Goal: Task Accomplishment & Management: Use online tool/utility

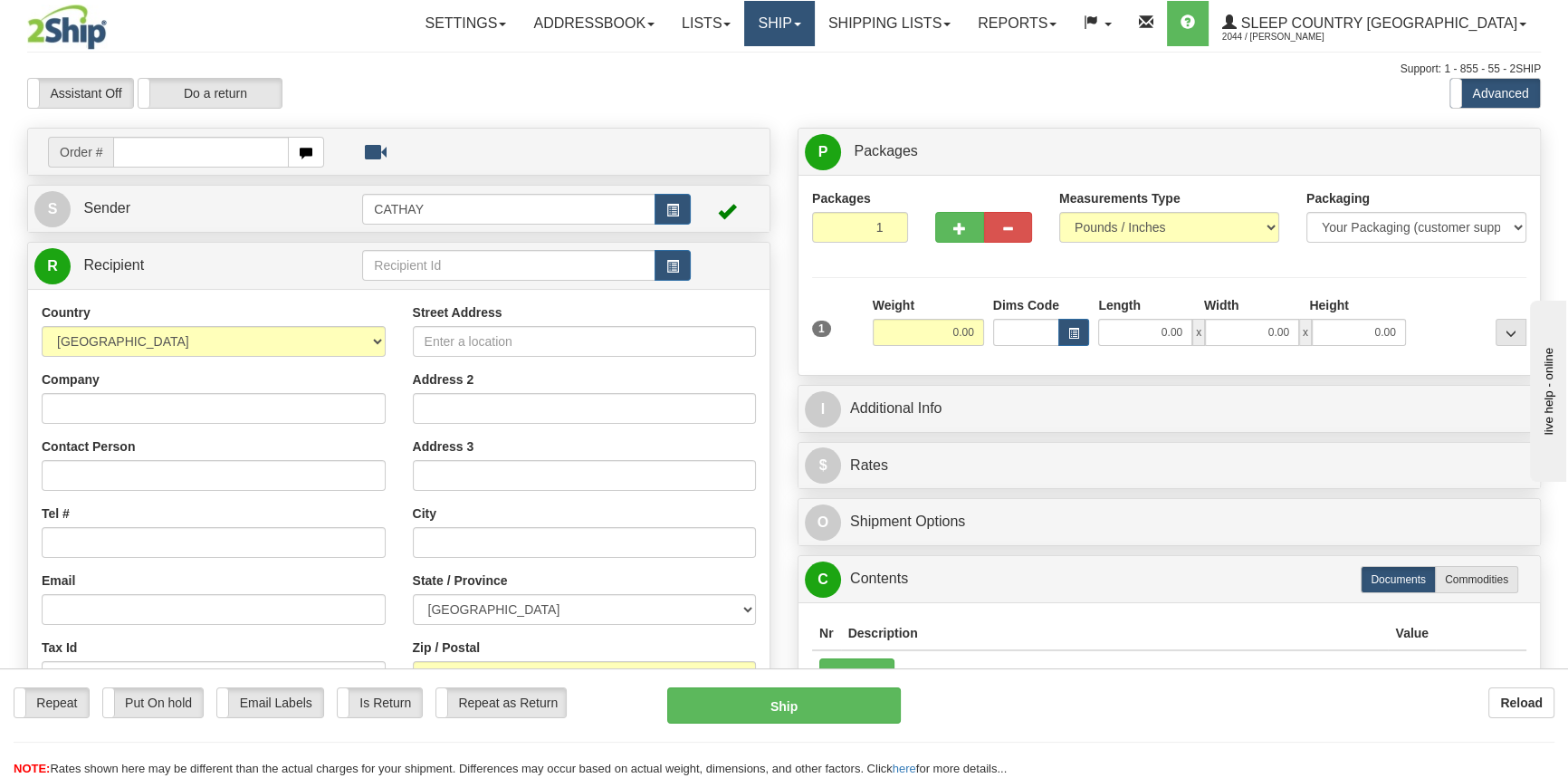
drag, startPoint x: 831, startPoint y: 22, endPoint x: 860, endPoint y: 48, distance: 38.9
click at [814, 22] on link "Ship" at bounding box center [779, 24] width 69 height 46
click at [796, 83] on span "OnHold / Order Queue" at bounding box center [732, 87] width 128 height 15
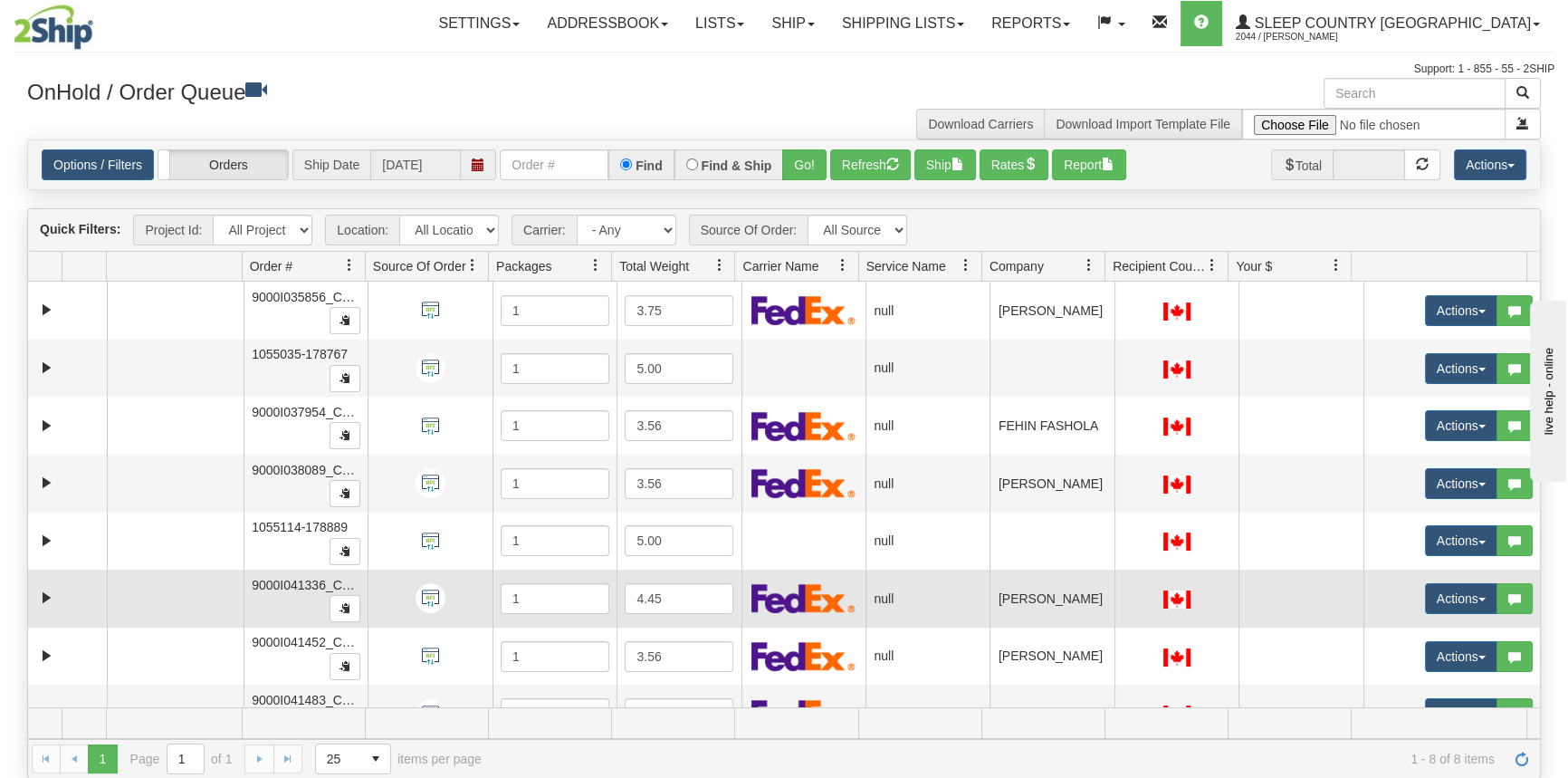
click at [302, 600] on td "9000I041336_CATH" at bounding box center [305, 599] width 124 height 58
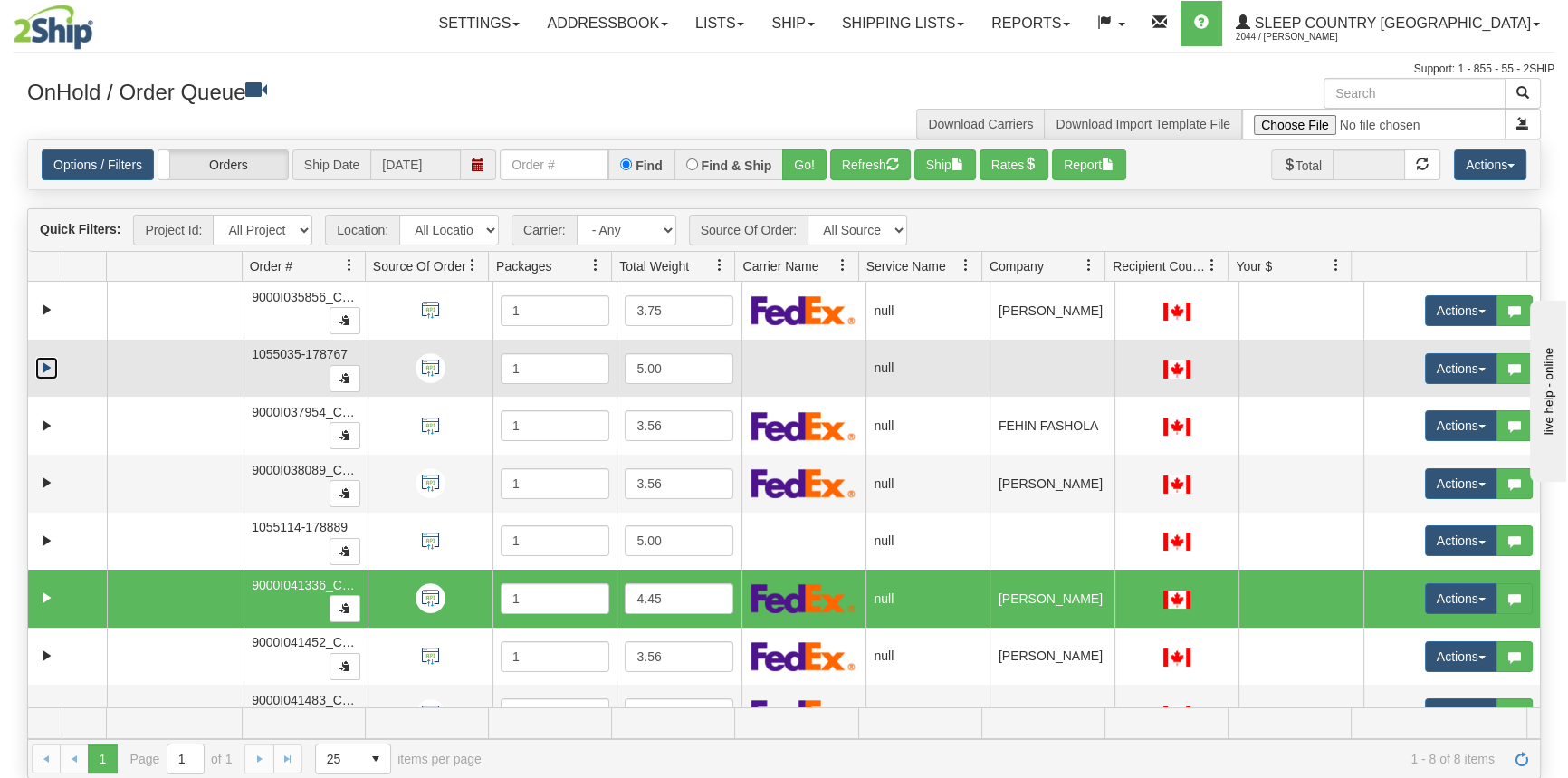
click at [57, 366] on link "Expand" at bounding box center [46, 368] width 23 height 23
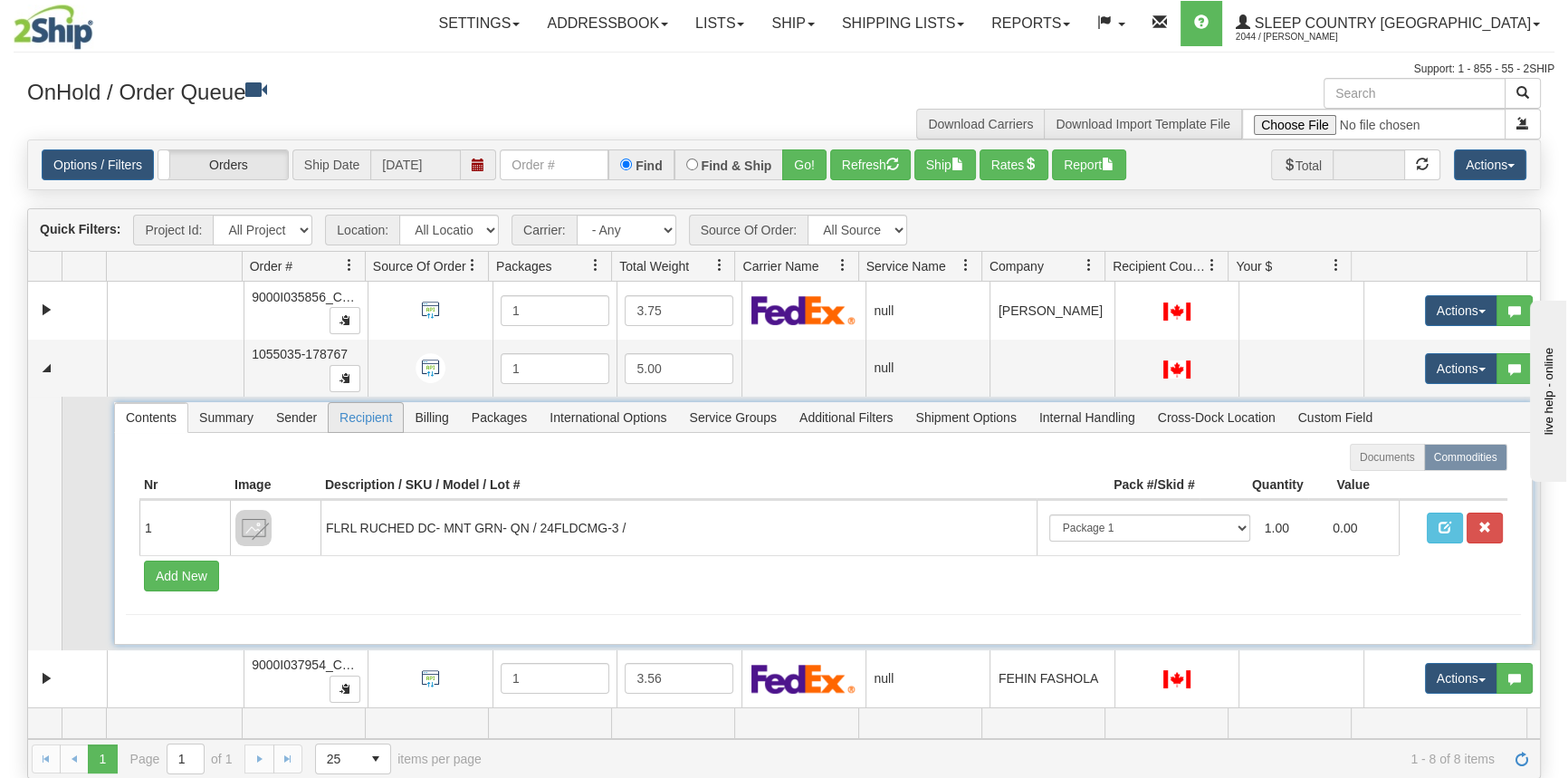
click at [368, 420] on span "Recipient" at bounding box center [366, 418] width 74 height 29
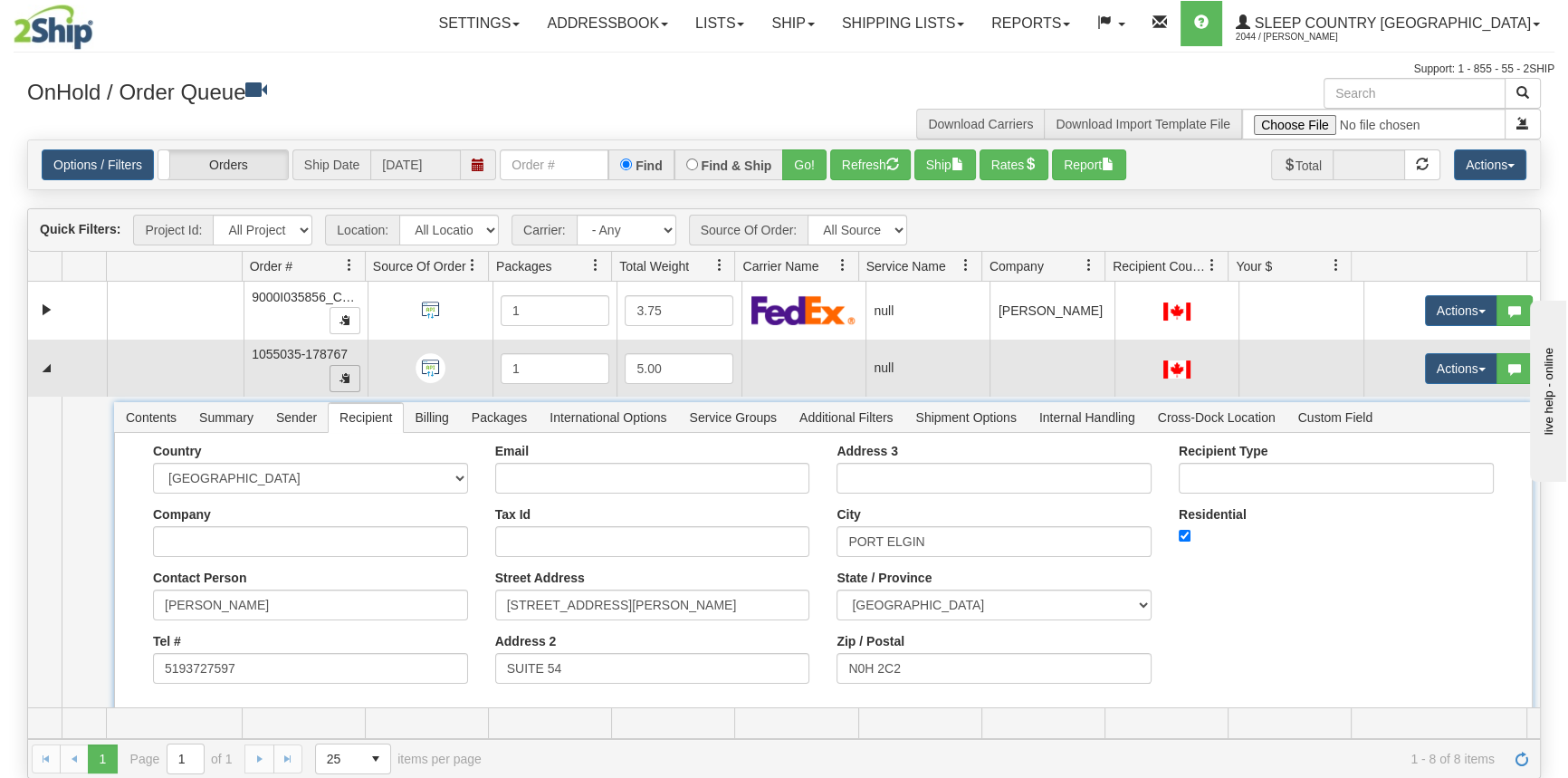
click at [346, 377] on span "button" at bounding box center [345, 378] width 11 height 11
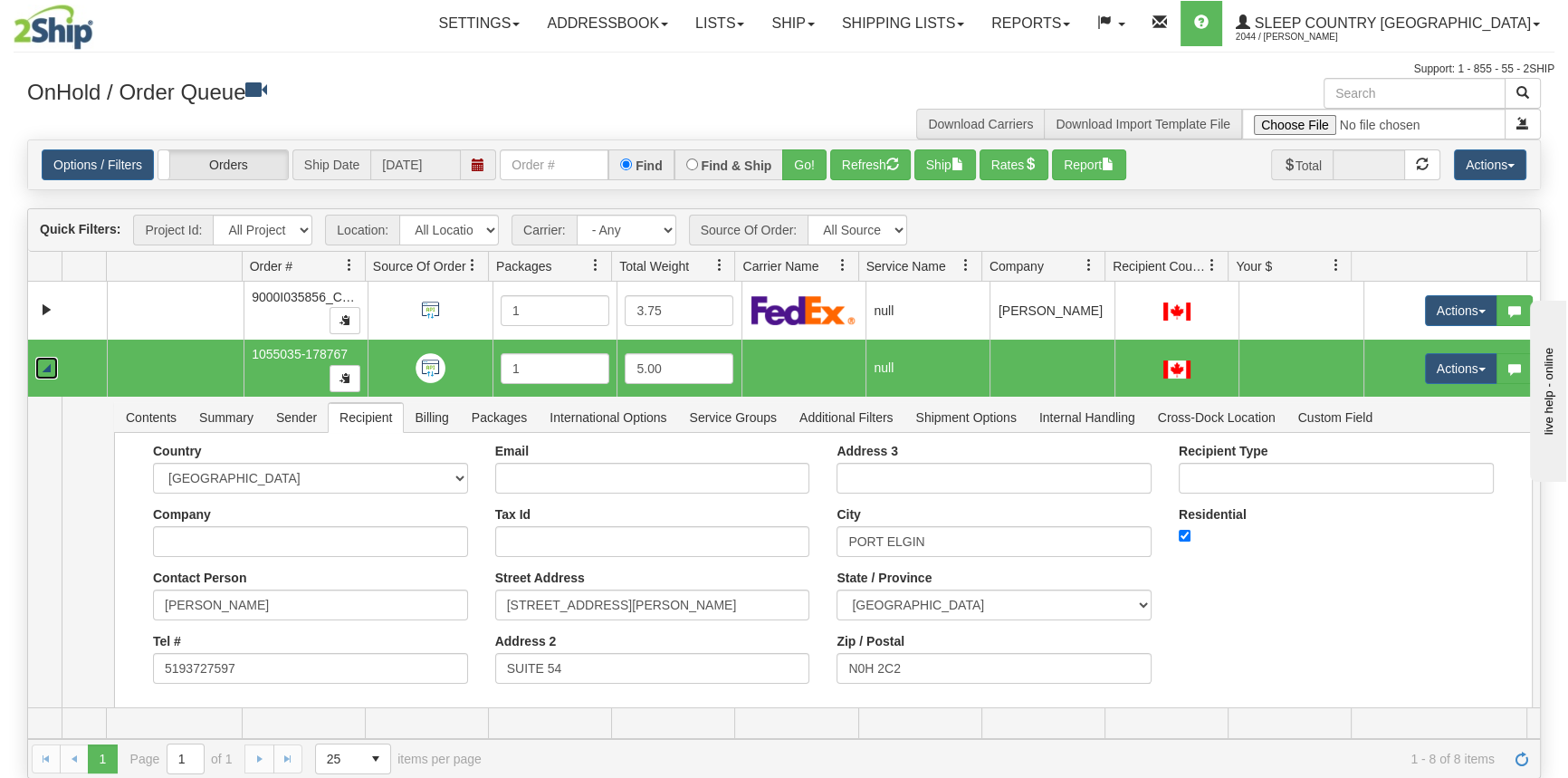
click at [50, 360] on link "Collapse" at bounding box center [46, 368] width 23 height 23
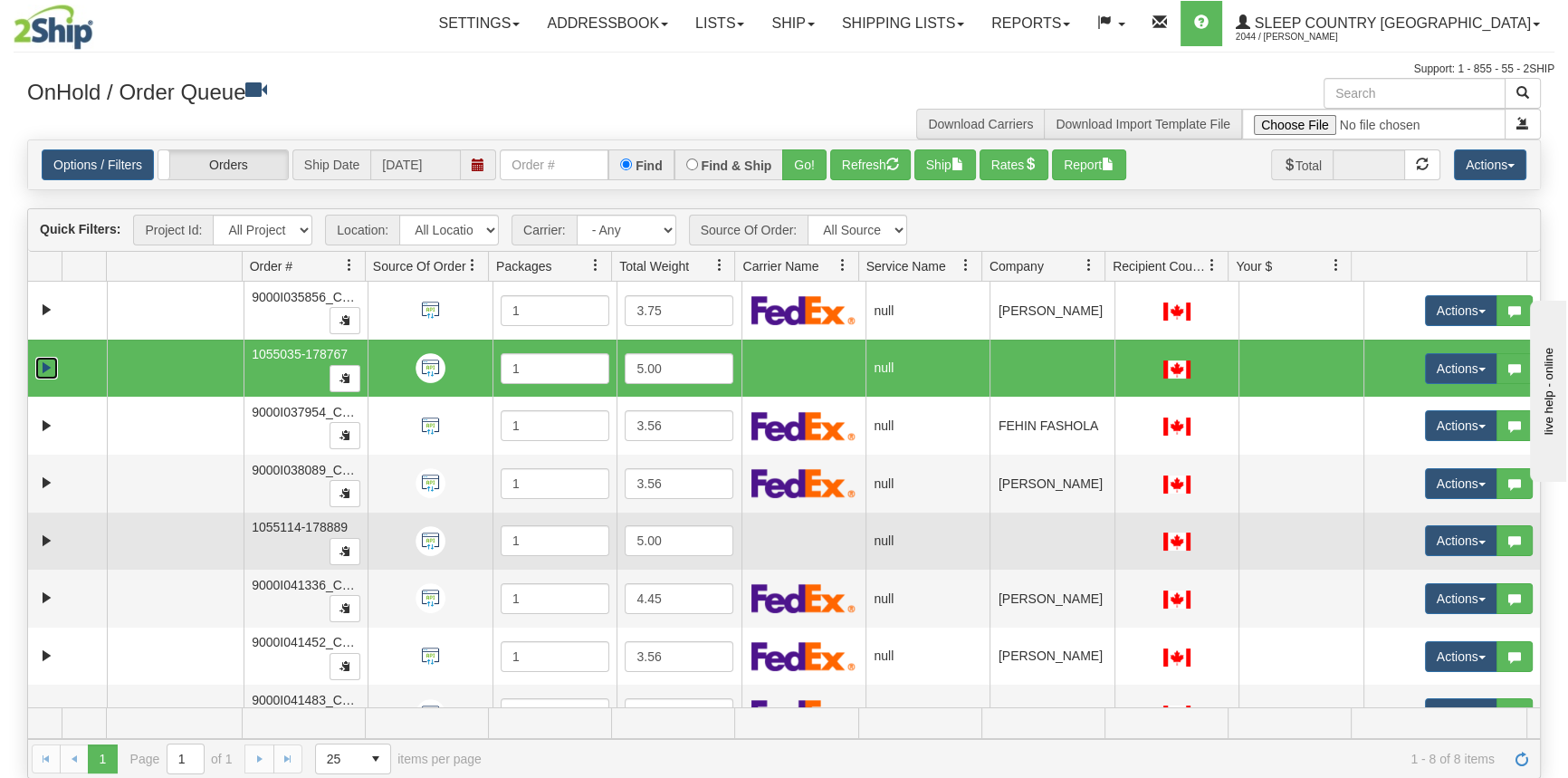
click at [31, 534] on td at bounding box center [67, 542] width 78 height 58
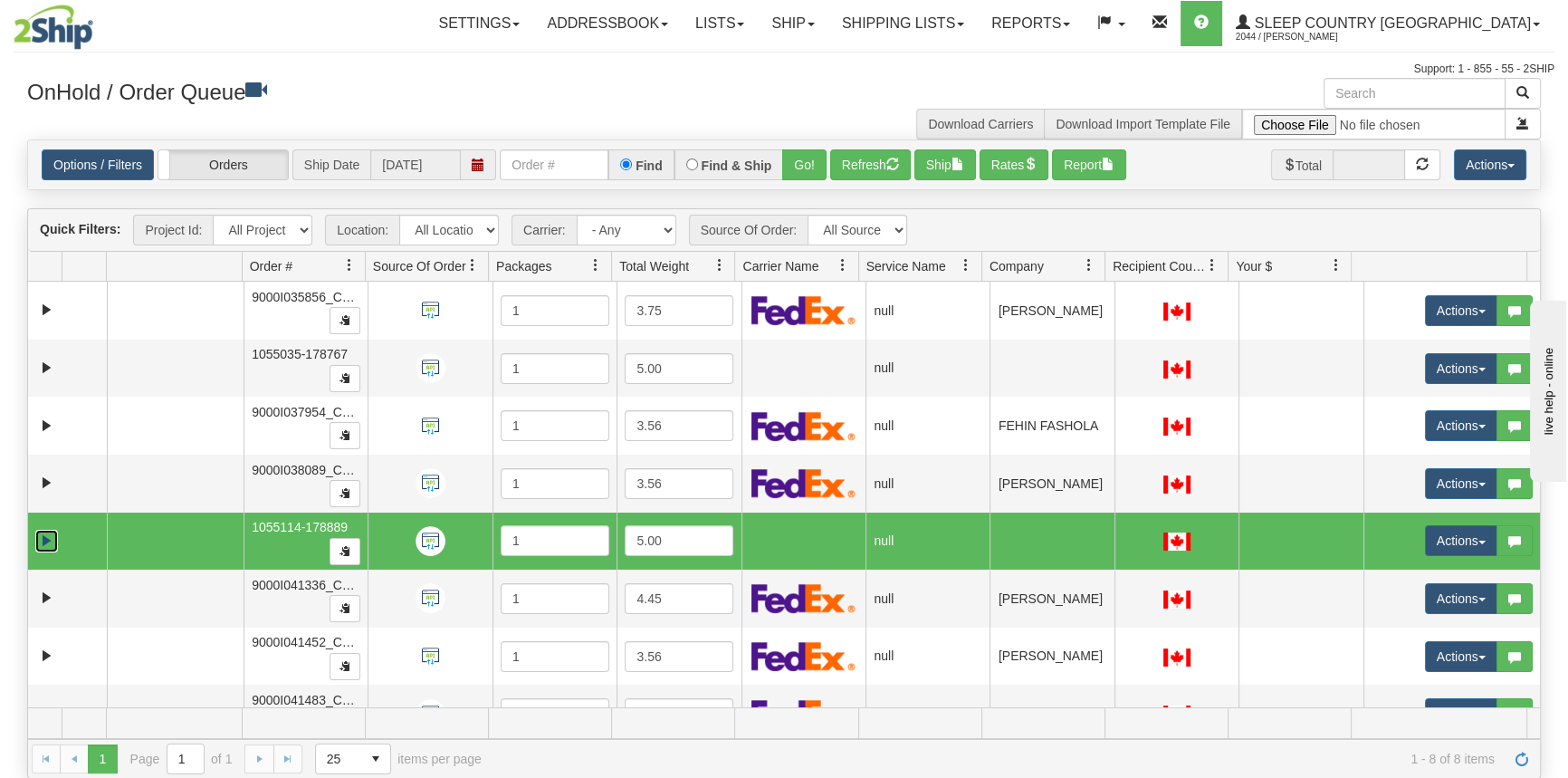
click at [45, 541] on link "Expand" at bounding box center [46, 541] width 23 height 23
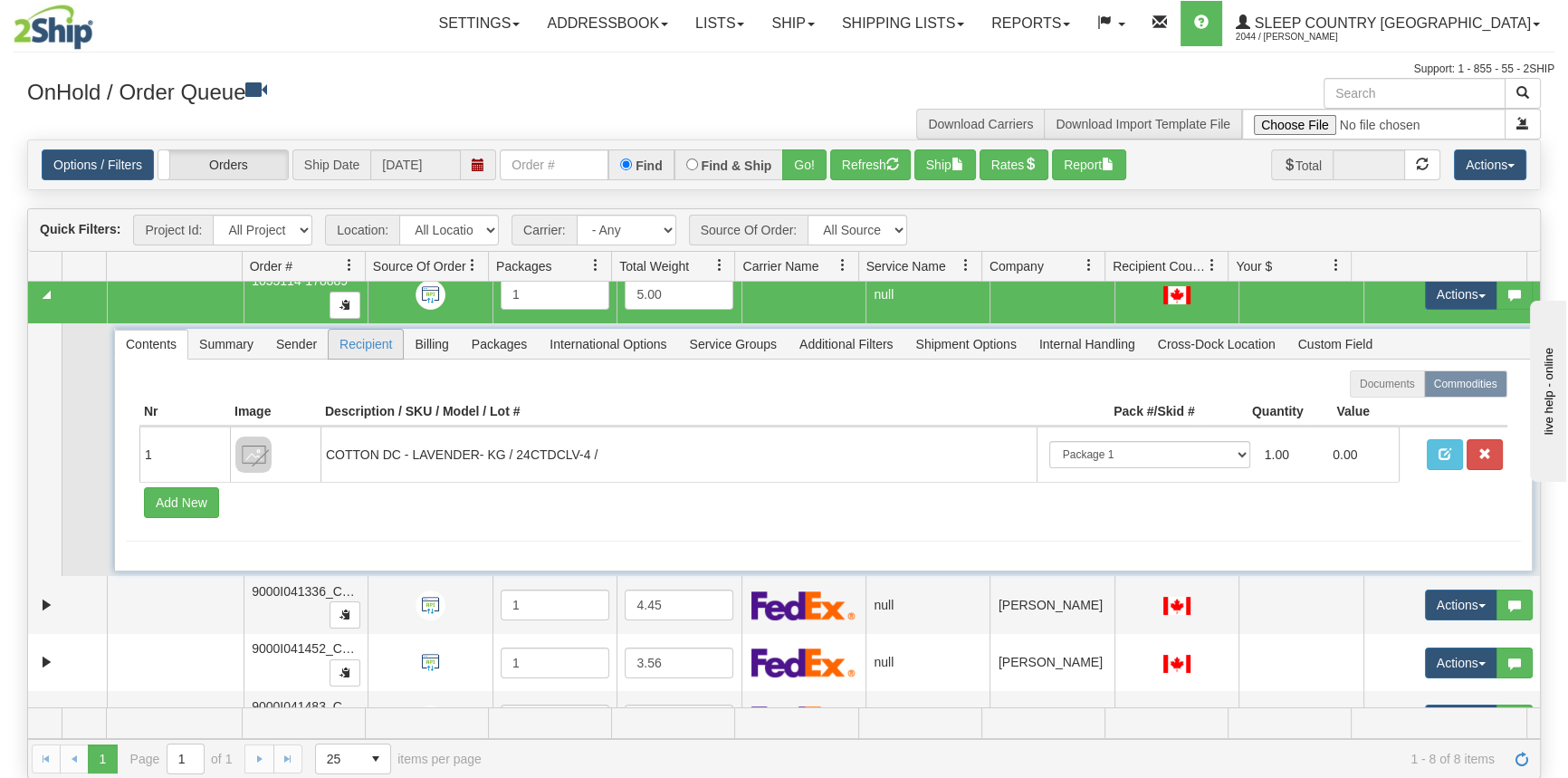
click at [370, 342] on span "Recipient" at bounding box center [366, 345] width 74 height 29
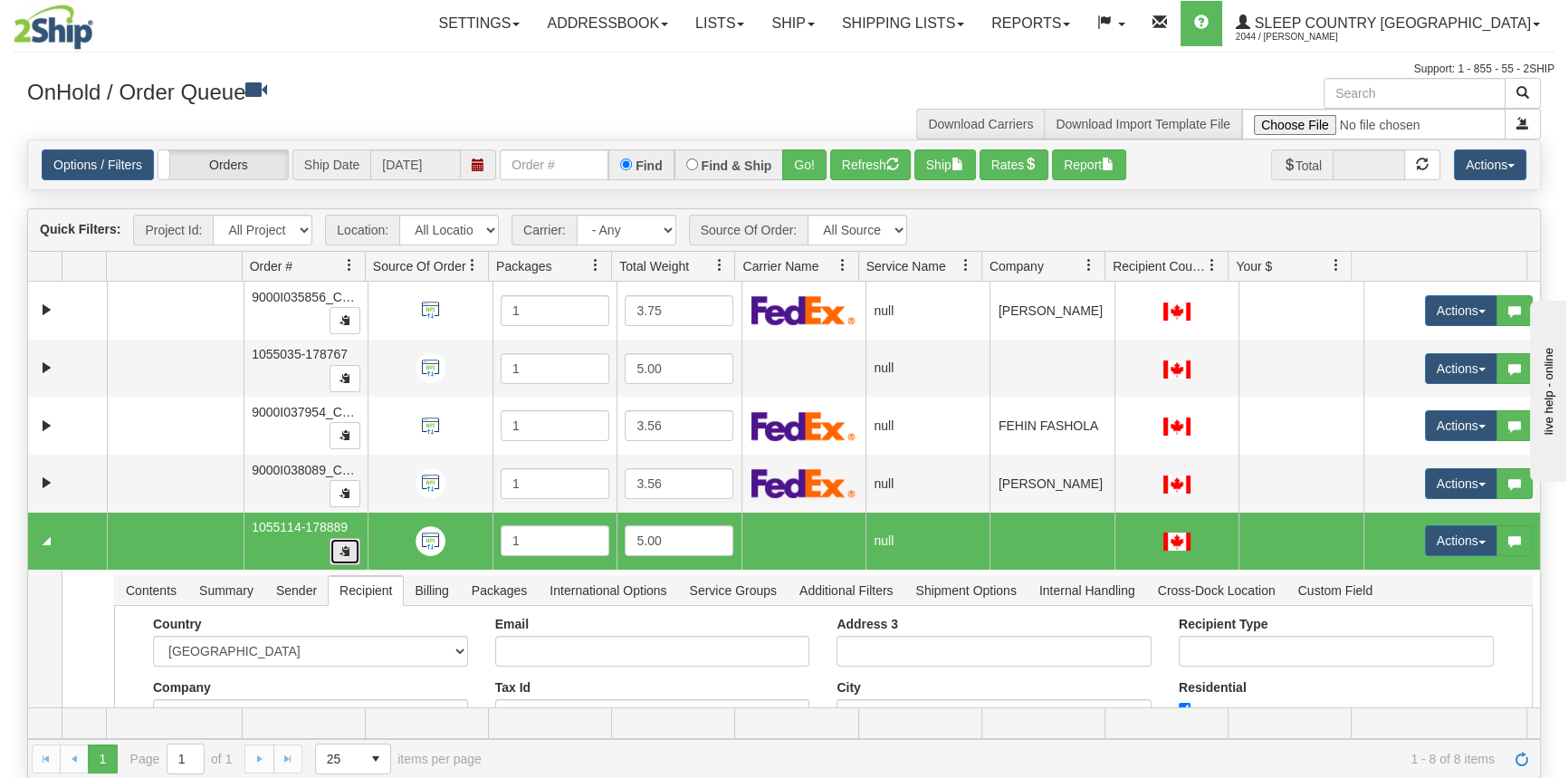
click at [334, 549] on button "button" at bounding box center [346, 552] width 31 height 27
click at [996, 163] on button "Rates" at bounding box center [1015, 165] width 69 height 31
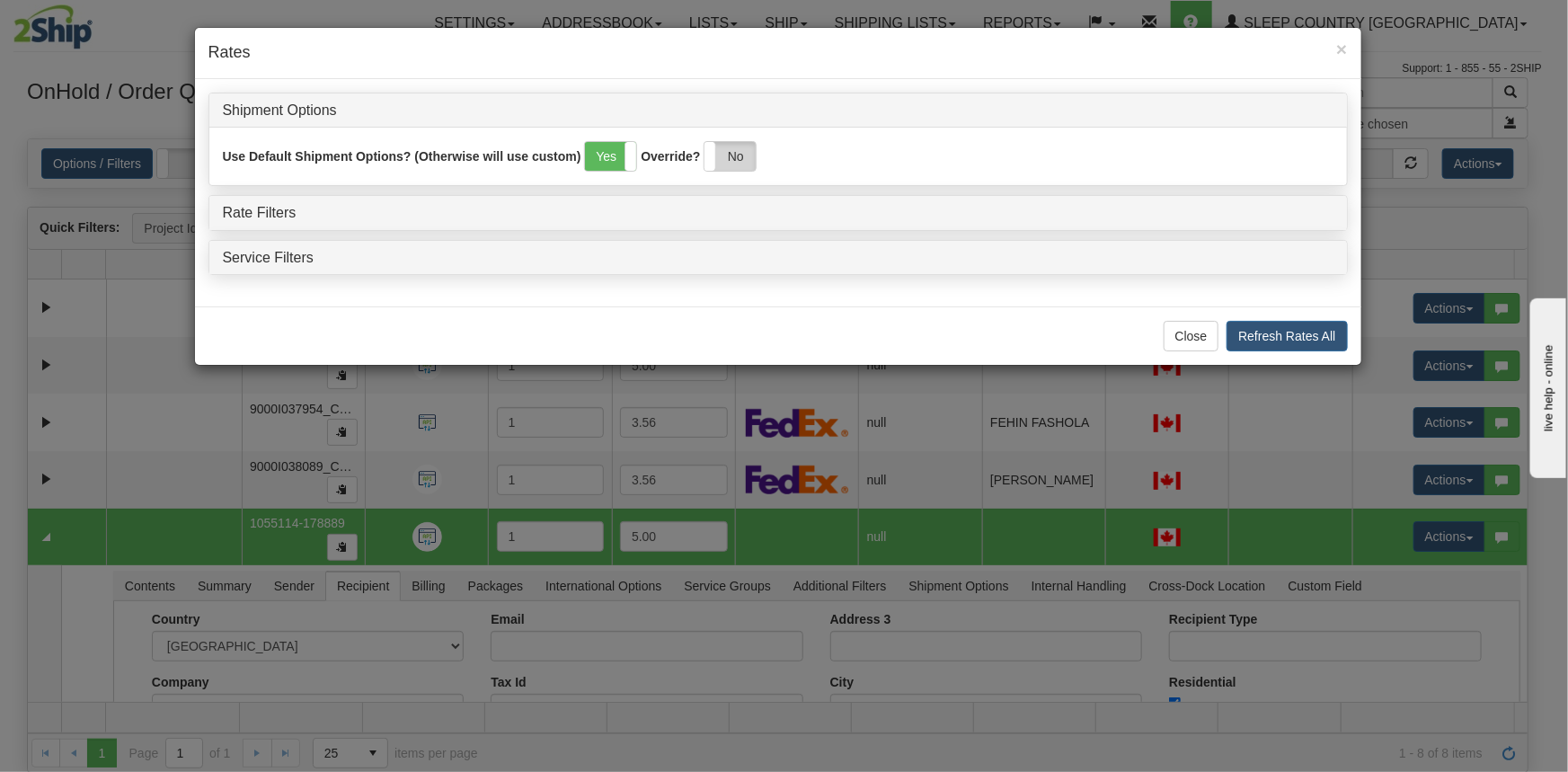
click at [735, 154] on label "No" at bounding box center [730, 157] width 52 height 29
drag, startPoint x: 252, startPoint y: 217, endPoint x: 279, endPoint y: 214, distance: 27.2
click at [252, 217] on link "Rate Filters" at bounding box center [259, 212] width 73 height 15
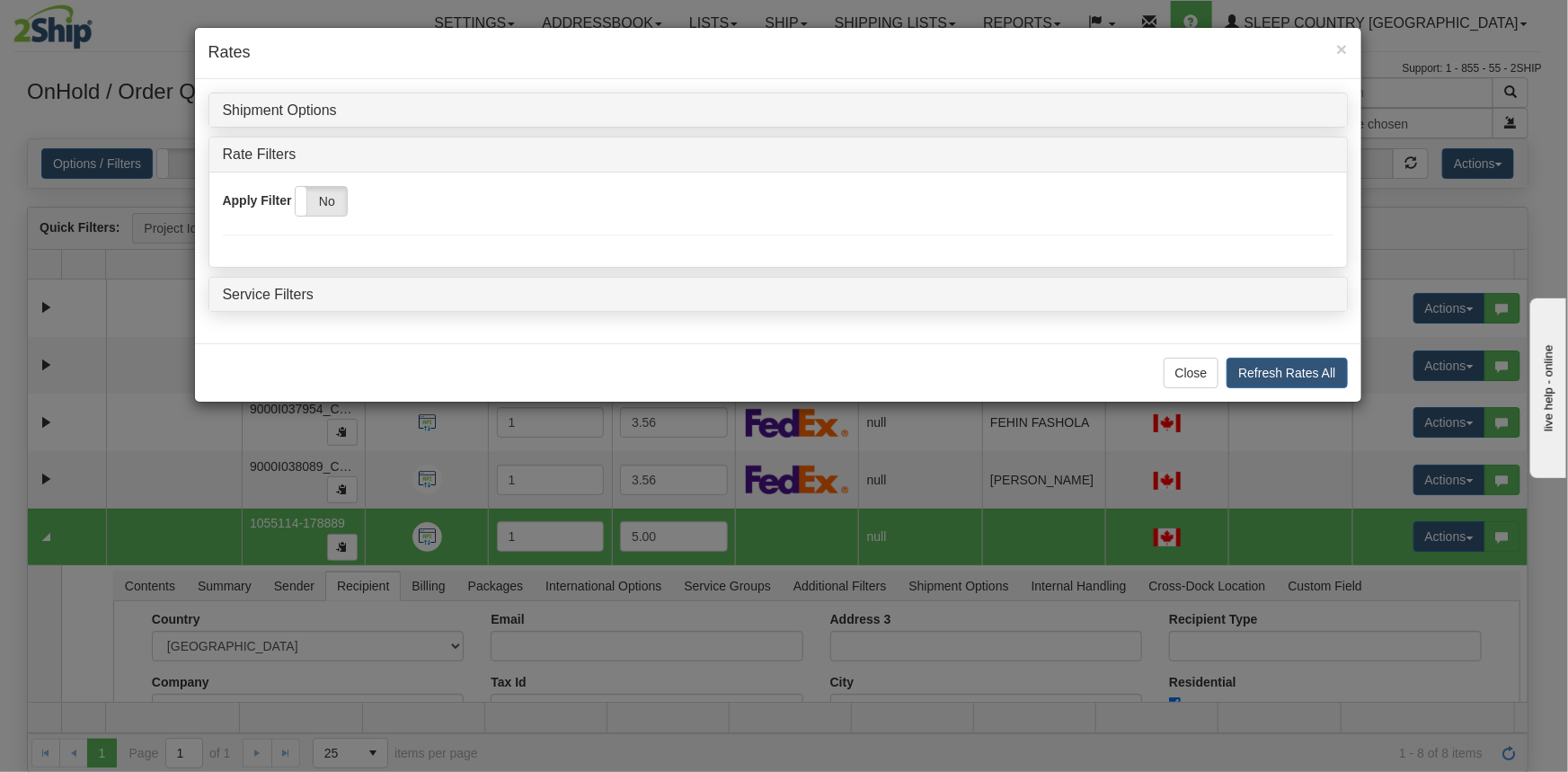
drag, startPoint x: 326, startPoint y: 201, endPoint x: 356, endPoint y: 200, distance: 30.0
click at [326, 201] on label "No" at bounding box center [321, 202] width 52 height 29
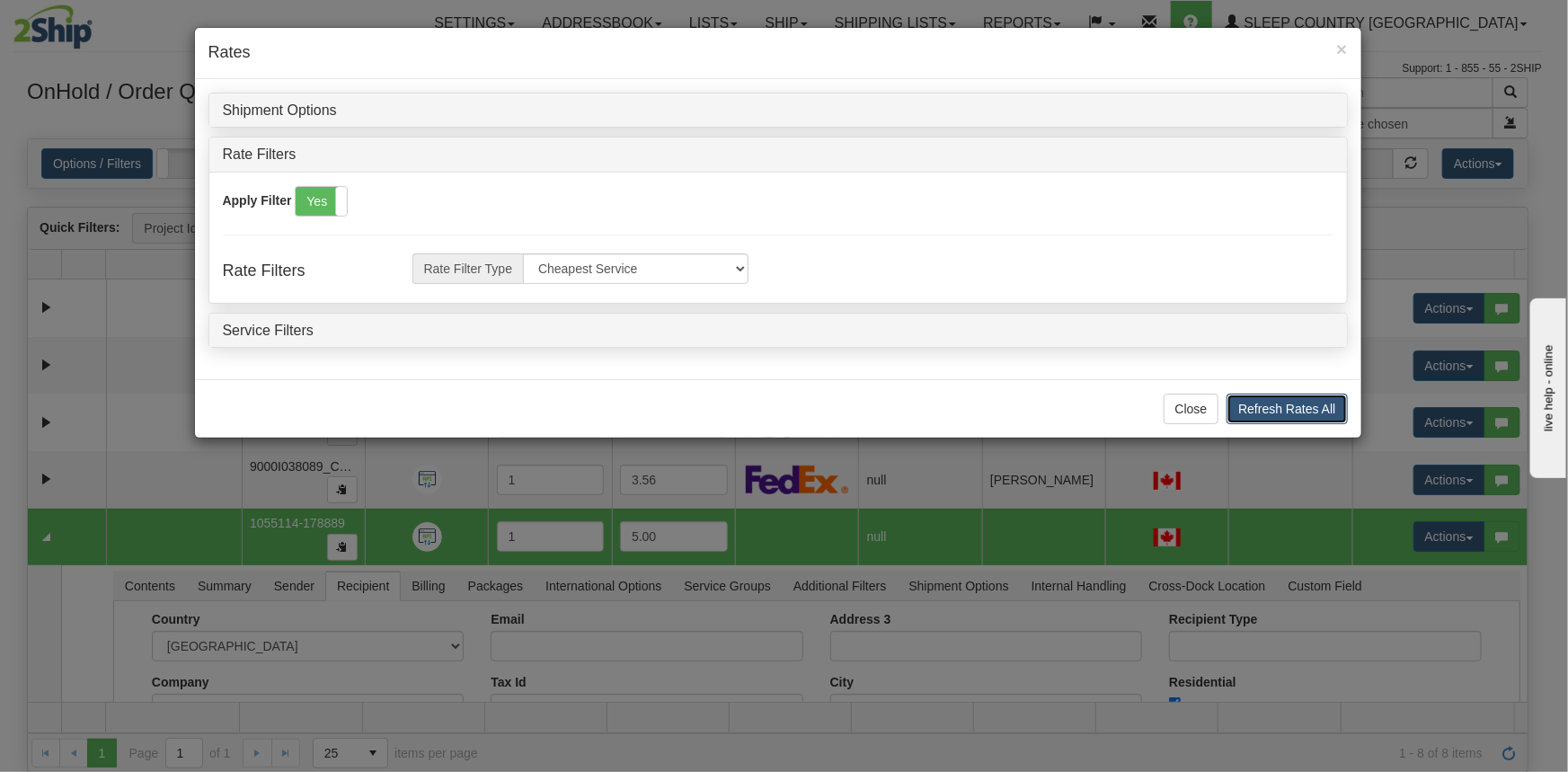
click at [1341, 416] on button "Refresh Rates All" at bounding box center [1287, 409] width 120 height 31
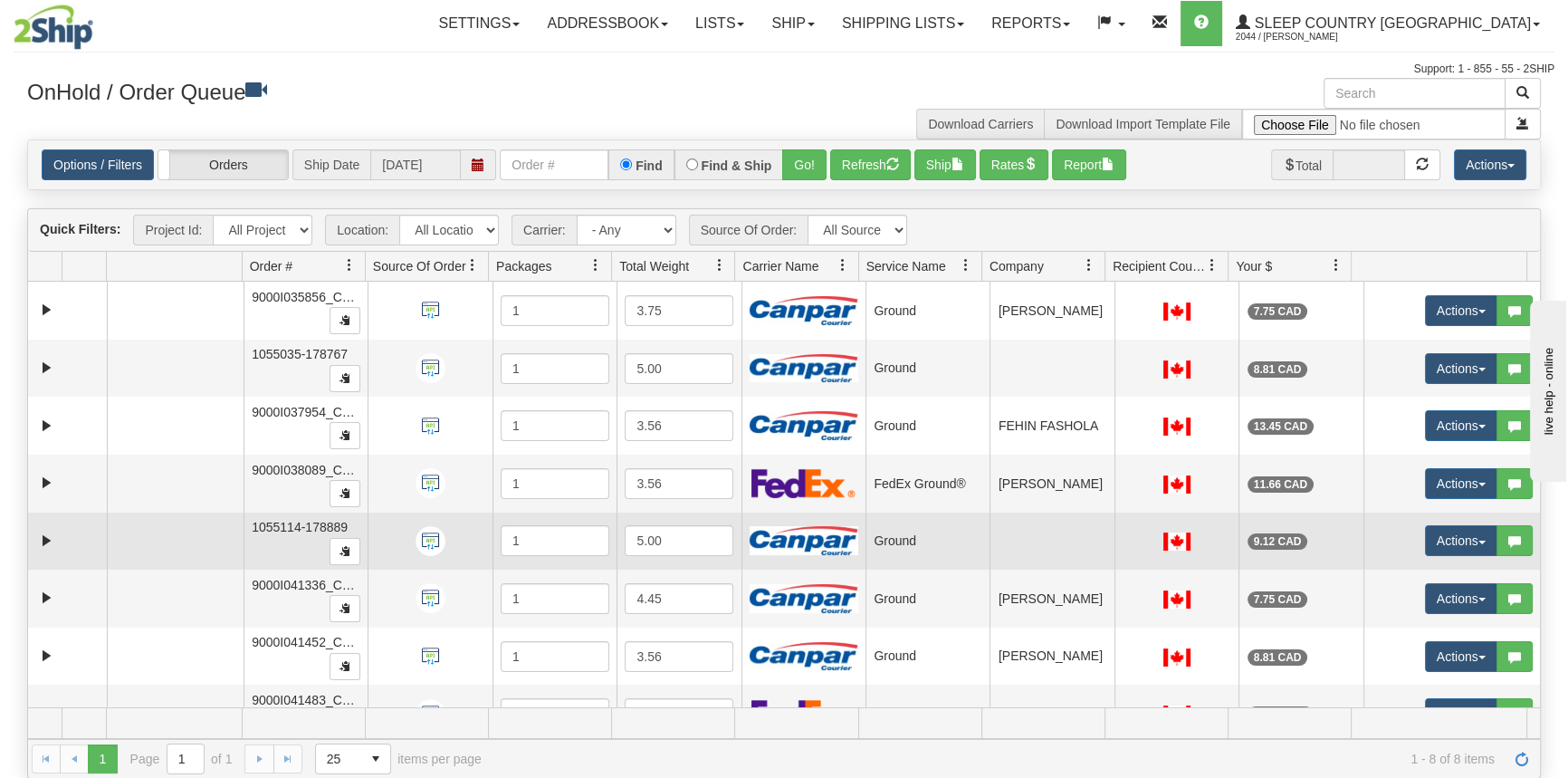
click at [1259, 523] on td "9.12 CAD" at bounding box center [1301, 542] width 124 height 58
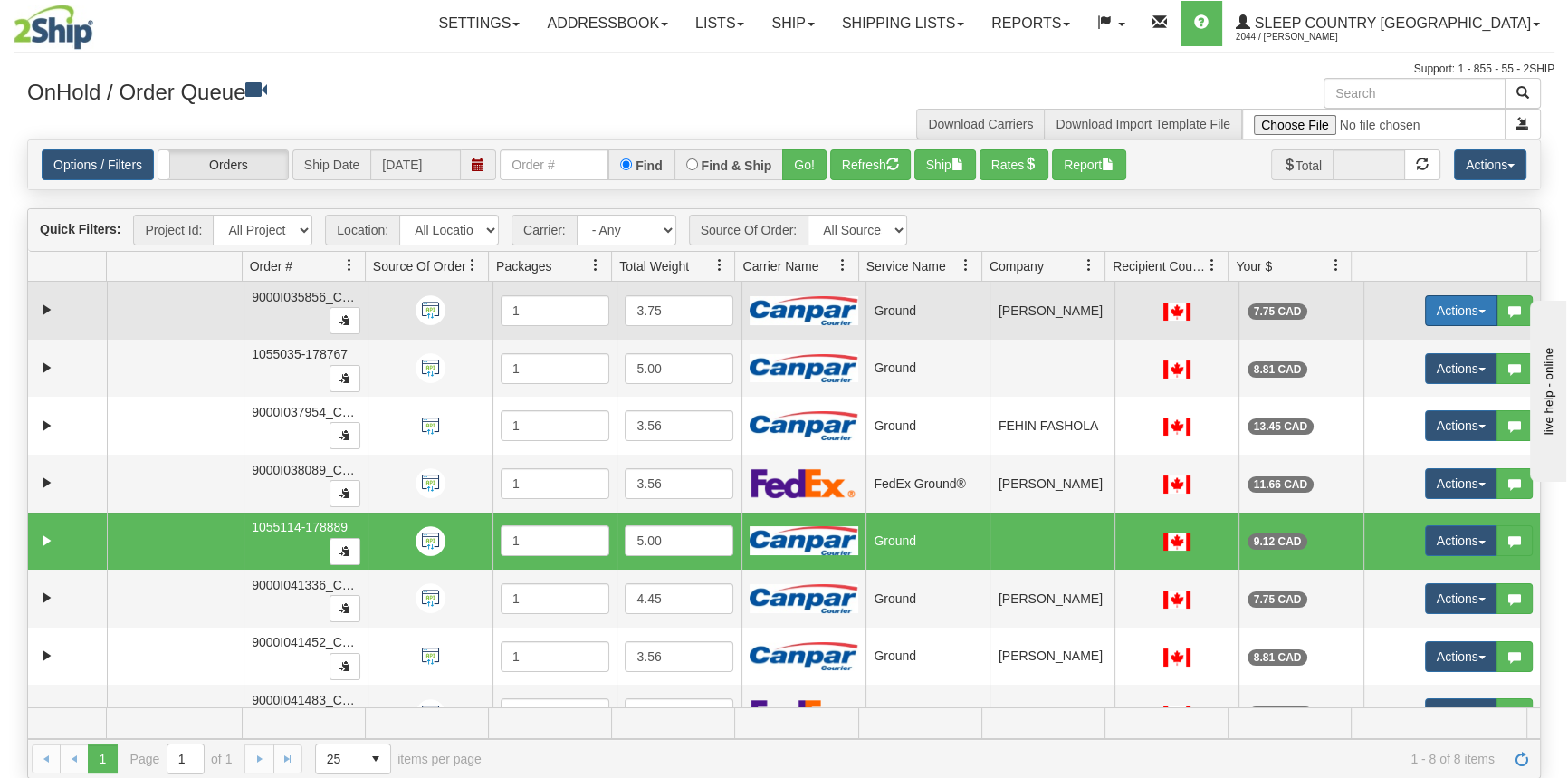
click at [1434, 314] on button "Actions" at bounding box center [1460, 311] width 72 height 31
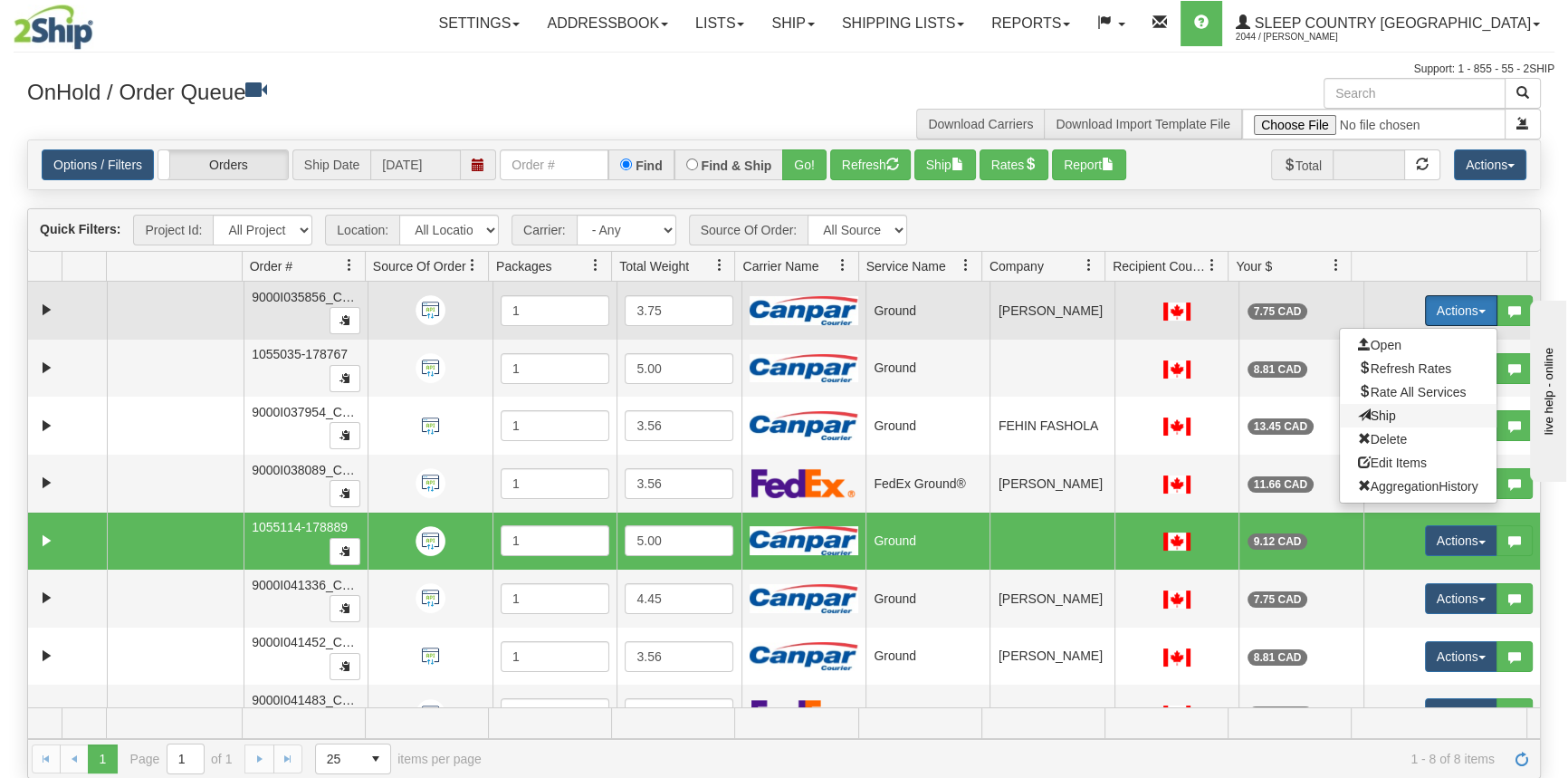
click at [1381, 418] on span "Ship" at bounding box center [1377, 416] width 38 height 15
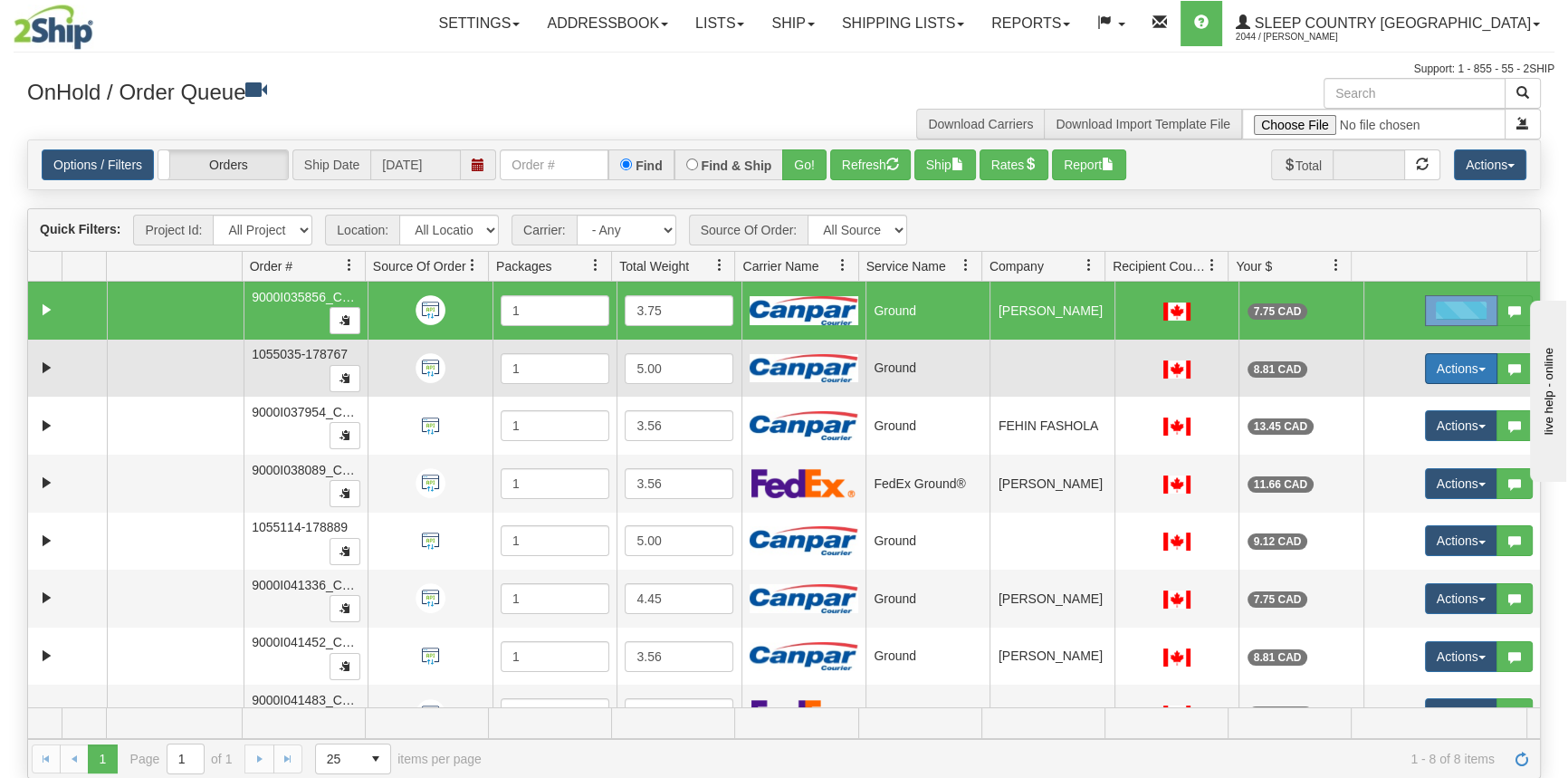
drag, startPoint x: 1445, startPoint y: 350, endPoint x: 1448, endPoint y: 361, distance: 11.4
click at [1446, 353] on td "Actions Open Refresh Rates Rate All Services Ship Delete Edit Items Aggregation…" at bounding box center [1452, 368] width 177 height 58
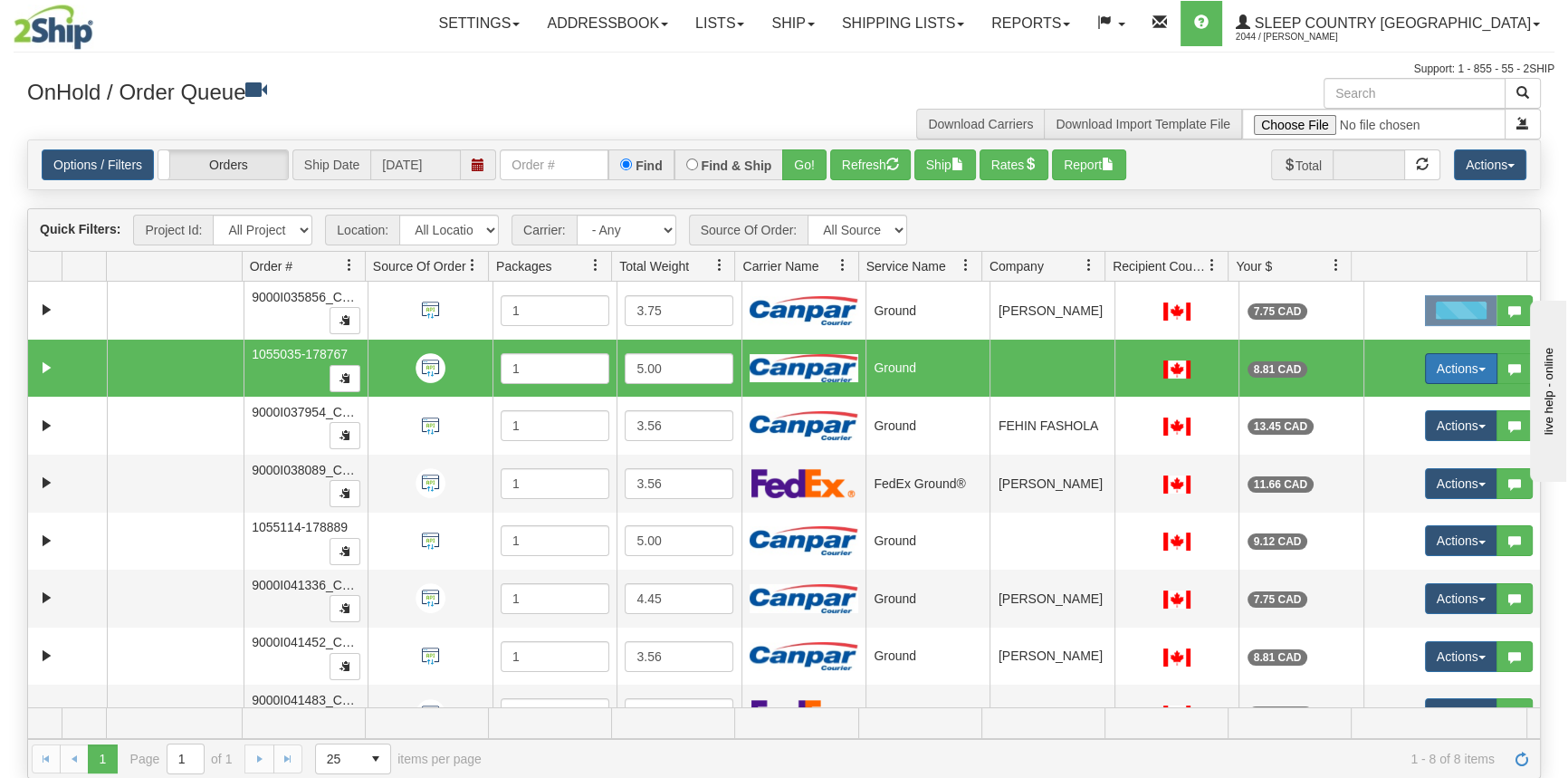
click at [1448, 362] on button "Actions" at bounding box center [1460, 368] width 72 height 31
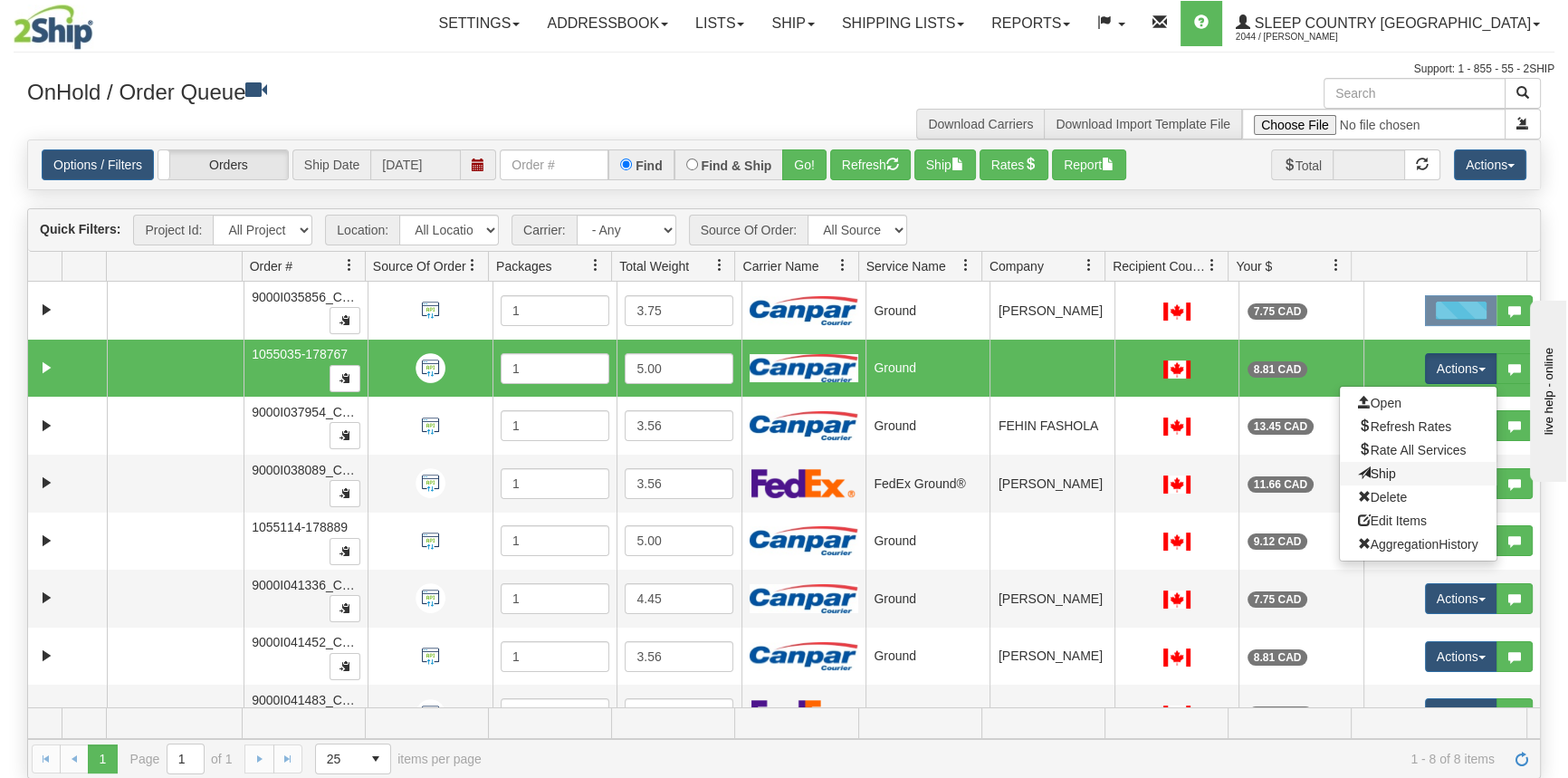
click at [1388, 474] on link "Ship" at bounding box center [1418, 474] width 157 height 24
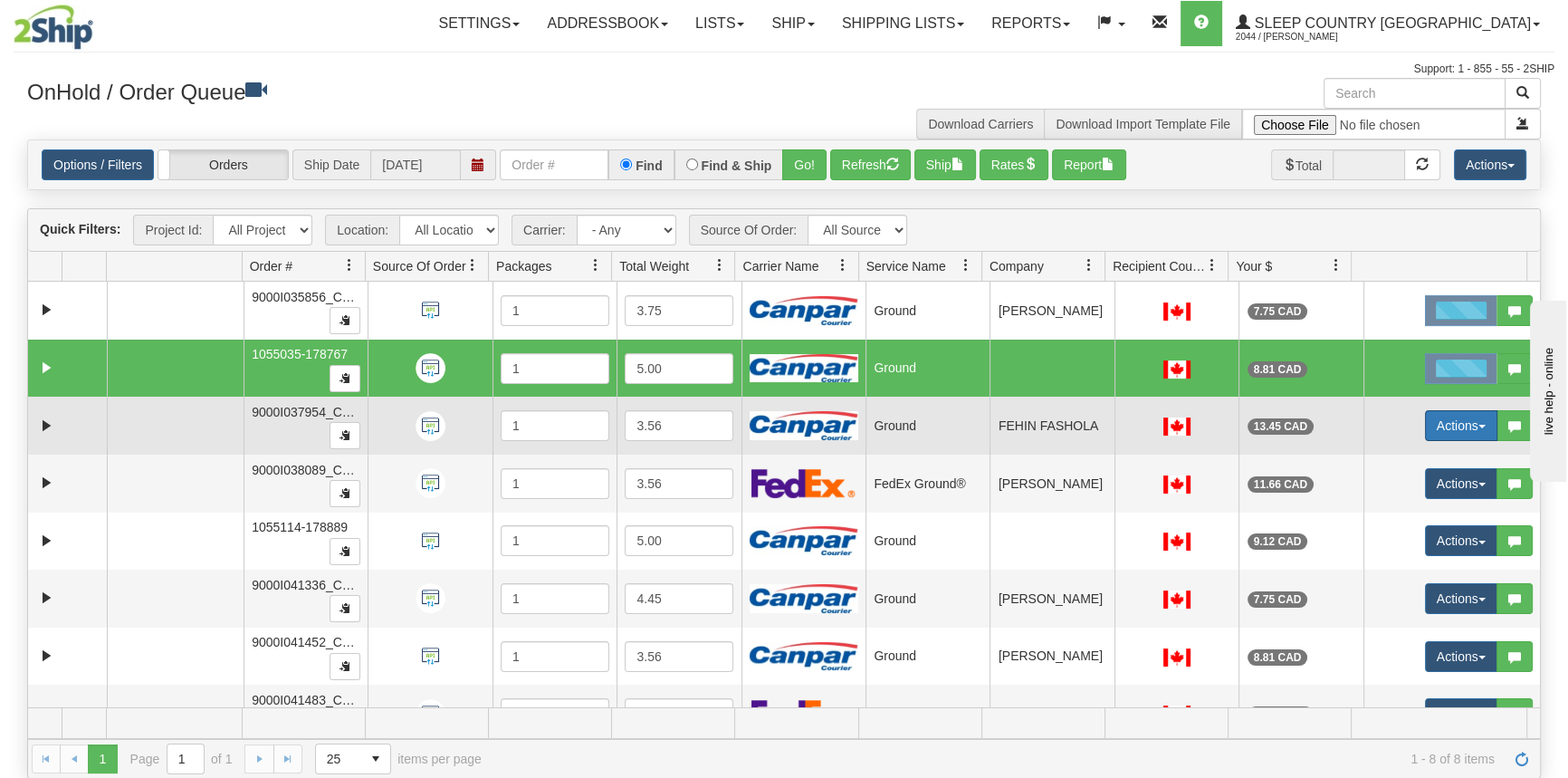
click at [1439, 416] on button "Actions" at bounding box center [1460, 426] width 72 height 31
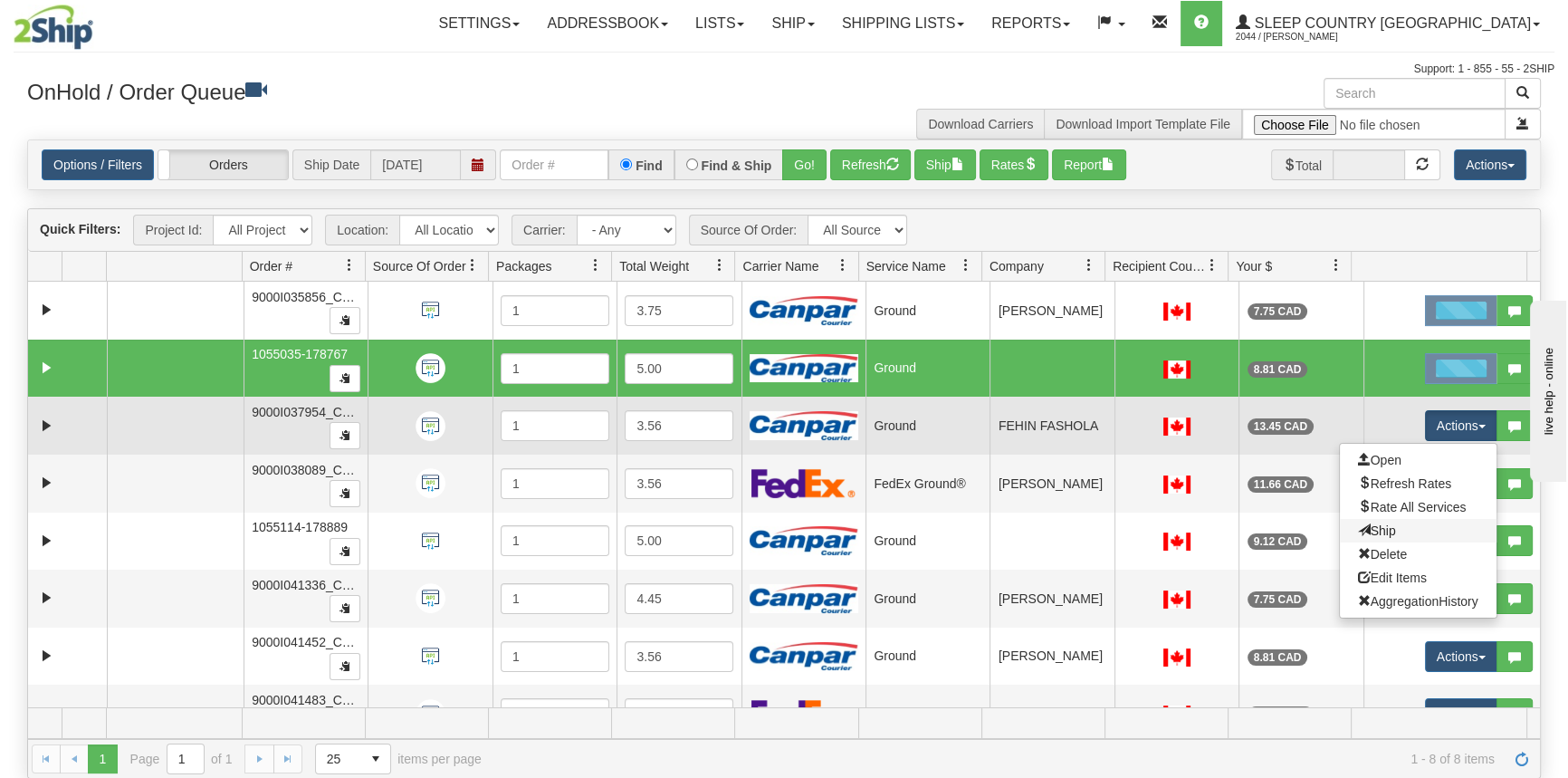
click at [1398, 528] on link "Ship" at bounding box center [1418, 531] width 157 height 24
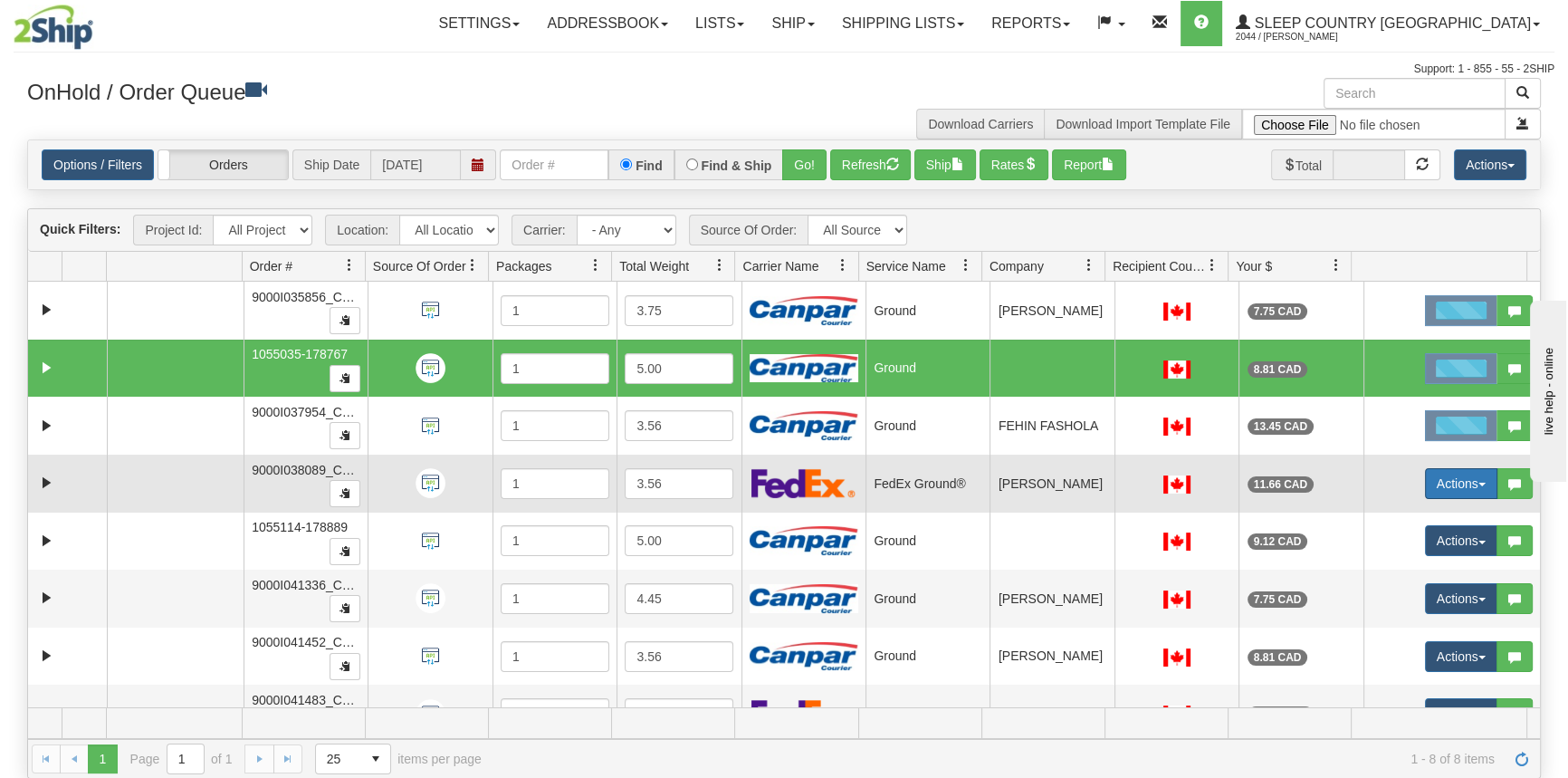
click at [1433, 471] on button "Actions" at bounding box center [1460, 484] width 72 height 31
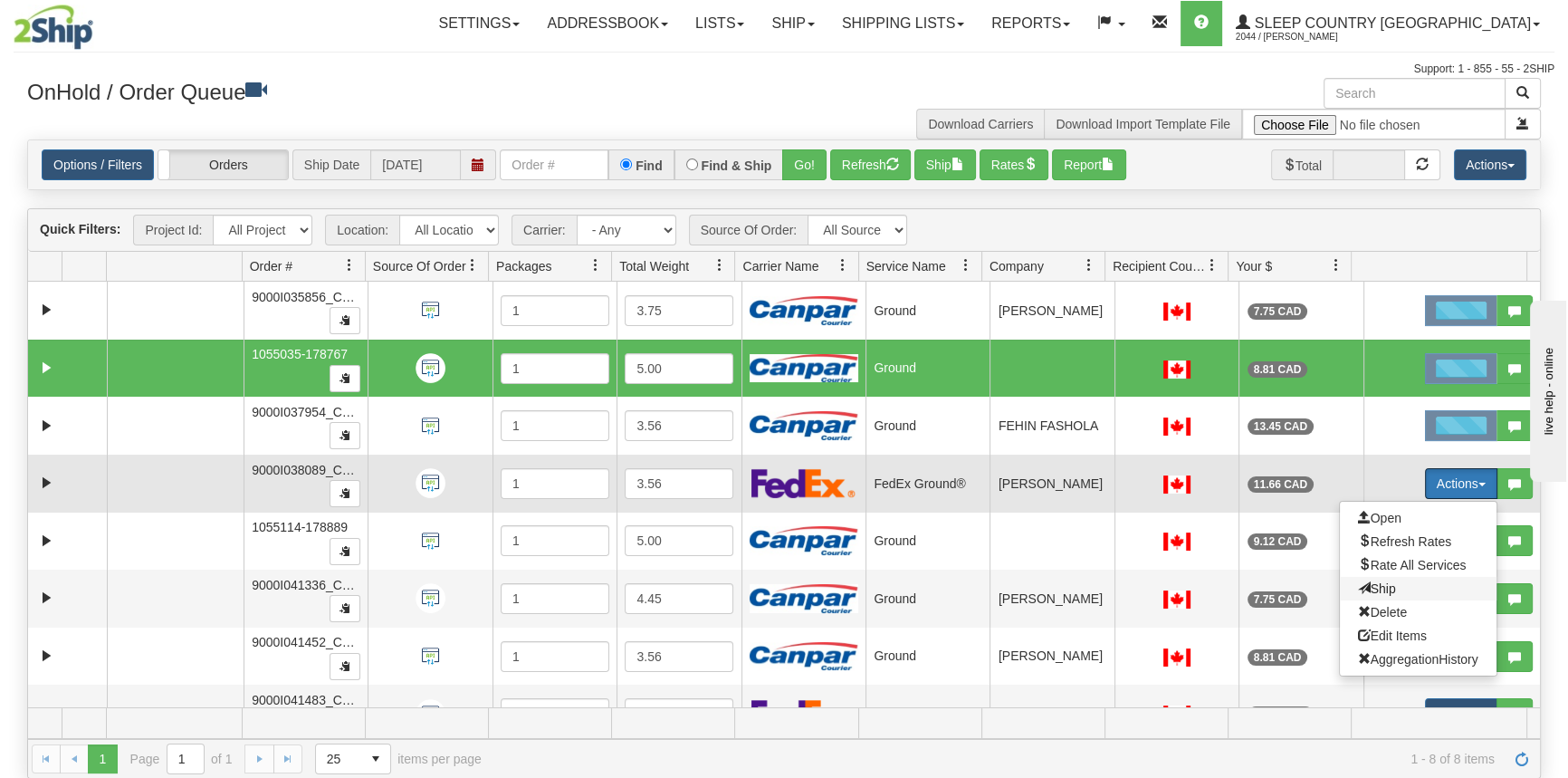
click at [1367, 583] on span "Ship" at bounding box center [1377, 589] width 38 height 15
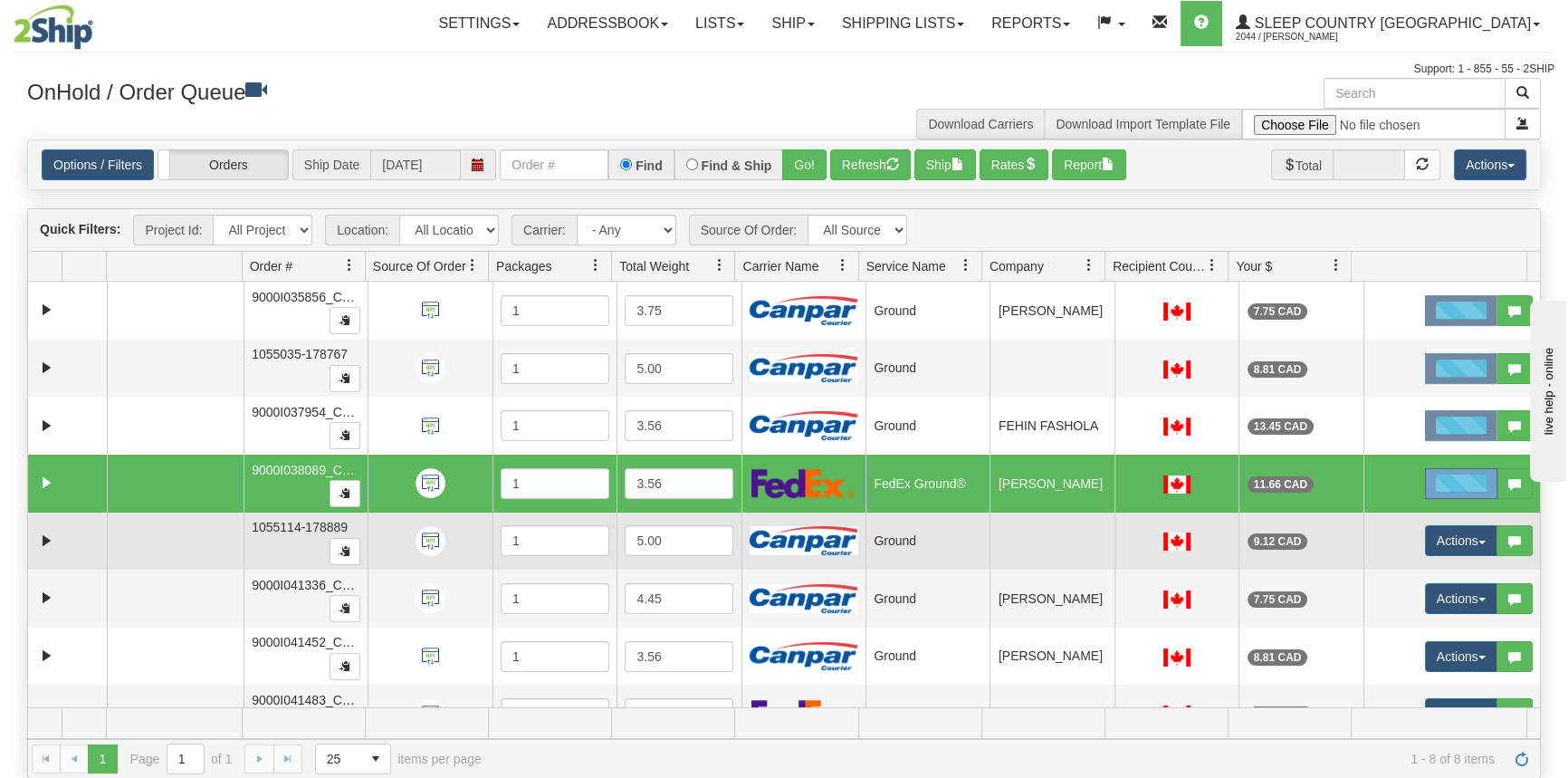
scroll to position [34, 0]
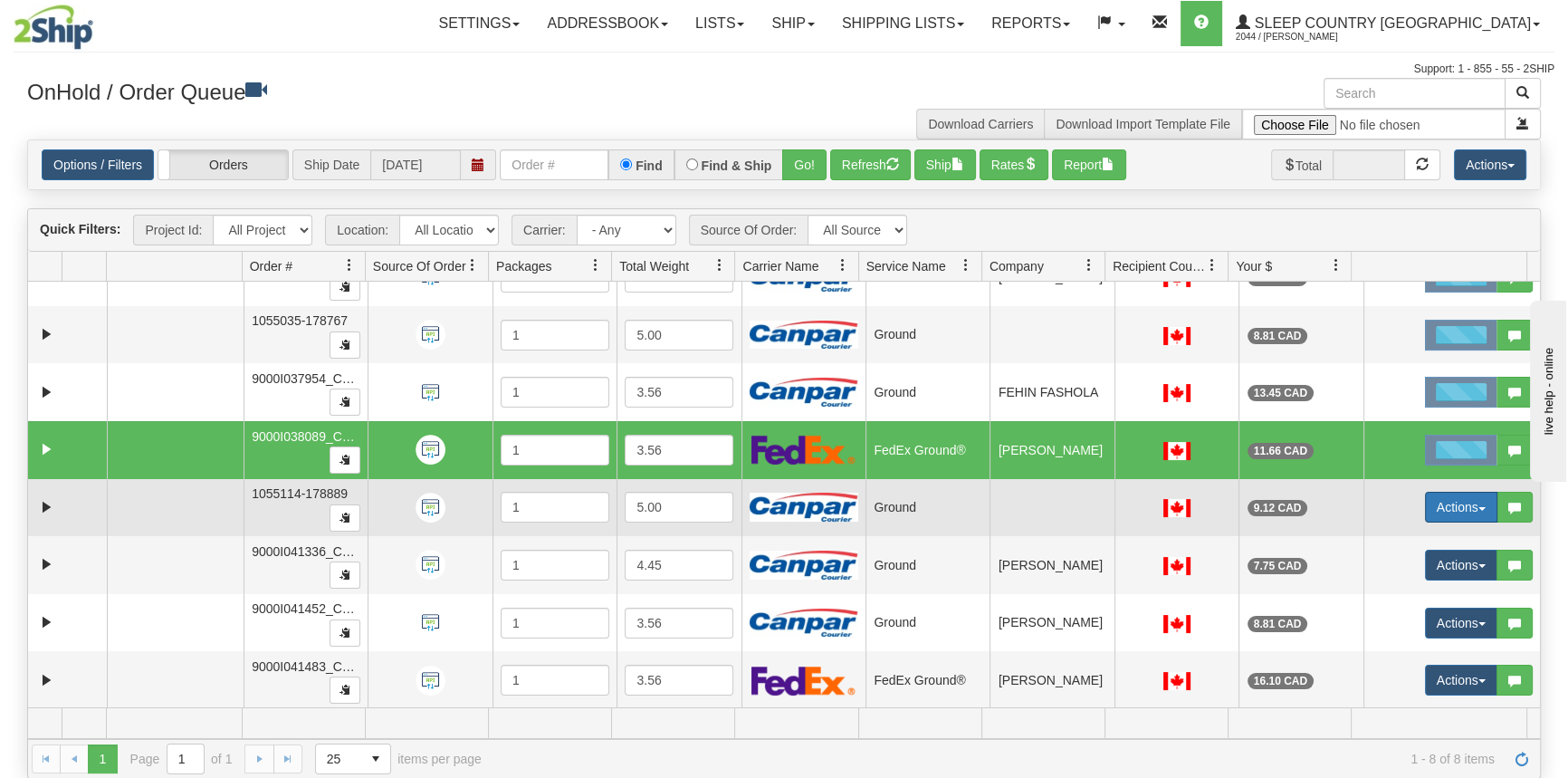
click at [1443, 506] on button "Actions" at bounding box center [1460, 507] width 72 height 31
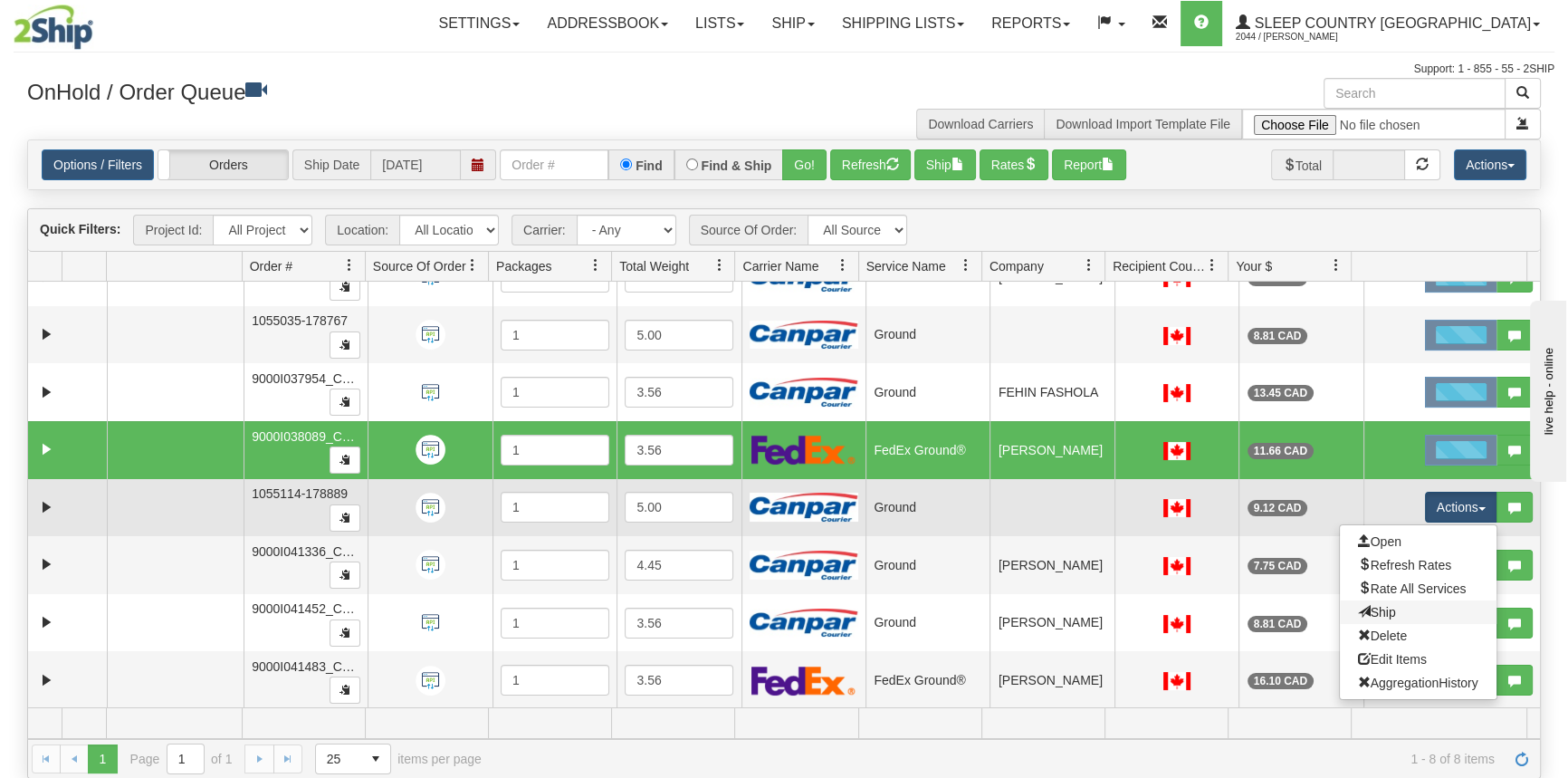
click at [1403, 610] on link "Ship" at bounding box center [1418, 613] width 157 height 24
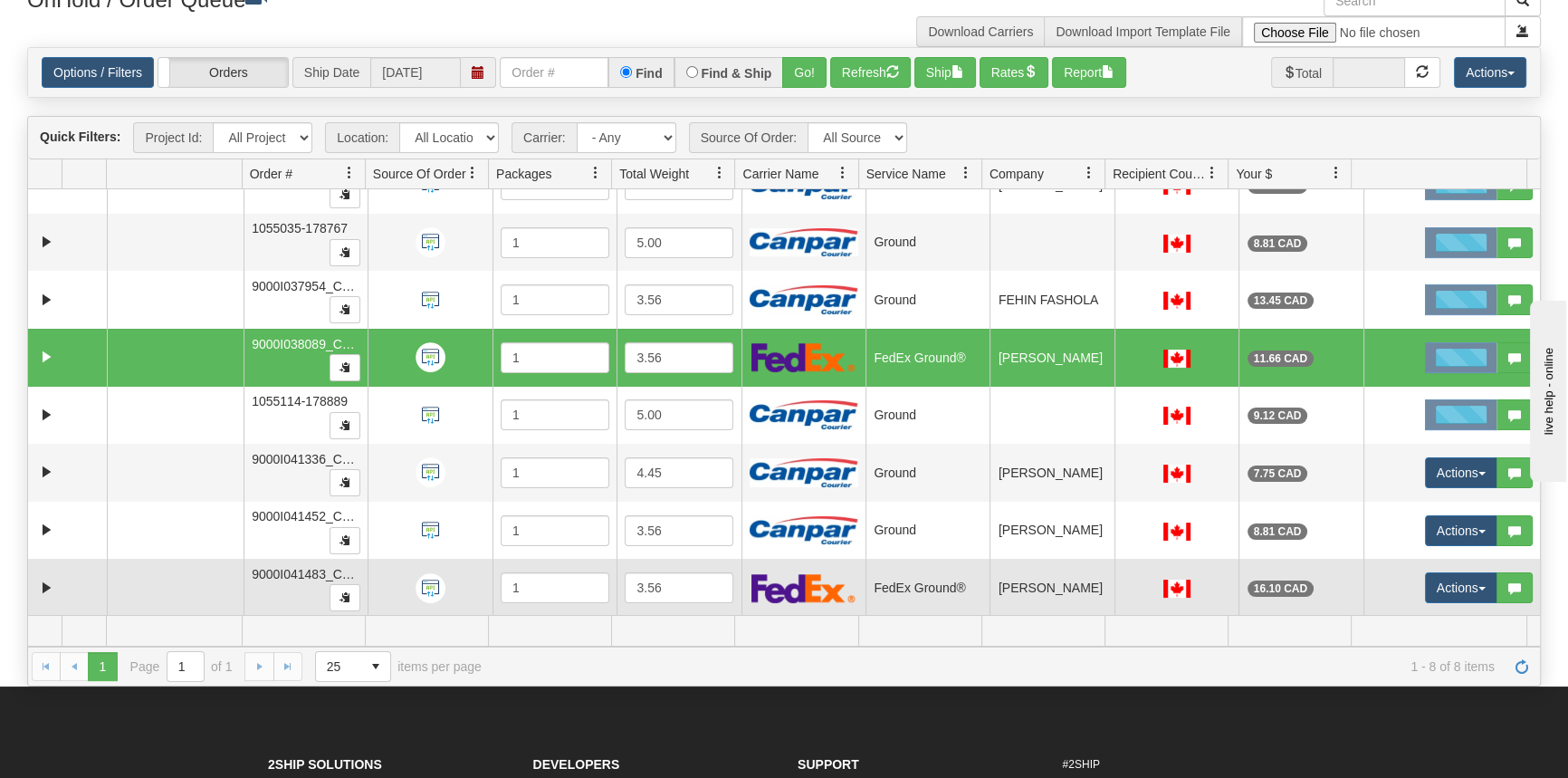
scroll to position [164, 0]
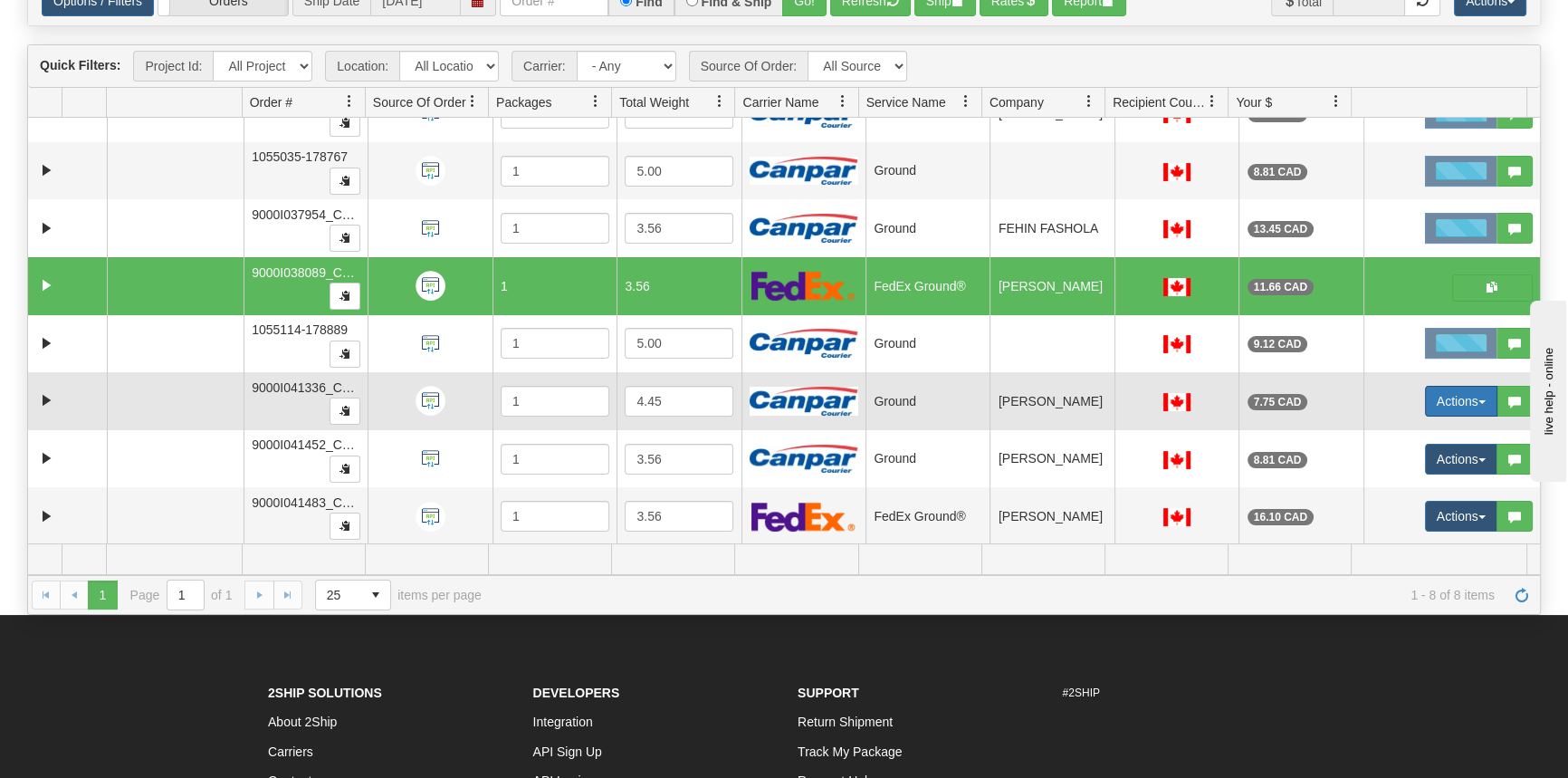
click at [1451, 399] on button "Actions" at bounding box center [1460, 401] width 72 height 31
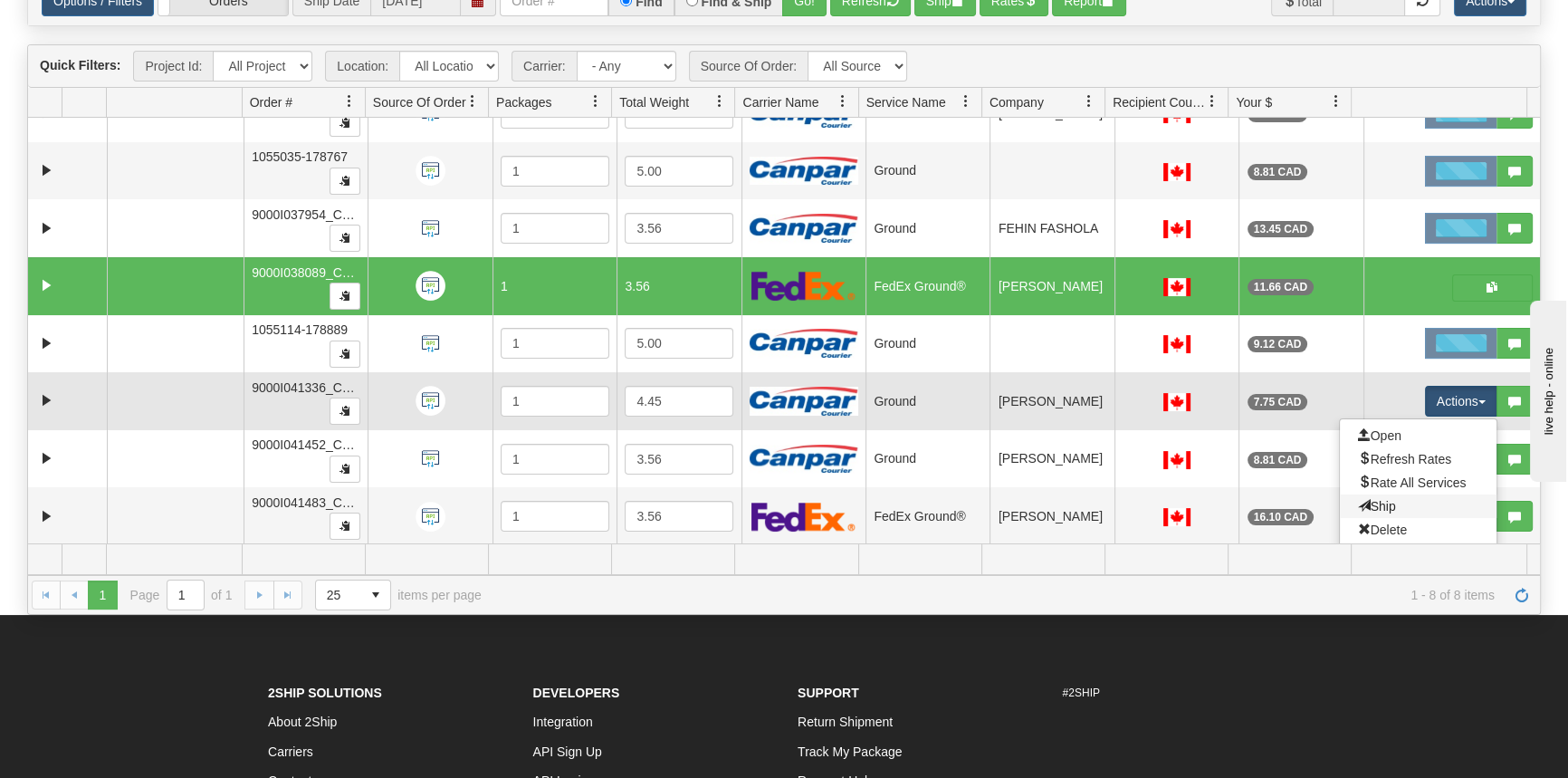
click at [1408, 503] on link "Ship" at bounding box center [1418, 506] width 157 height 24
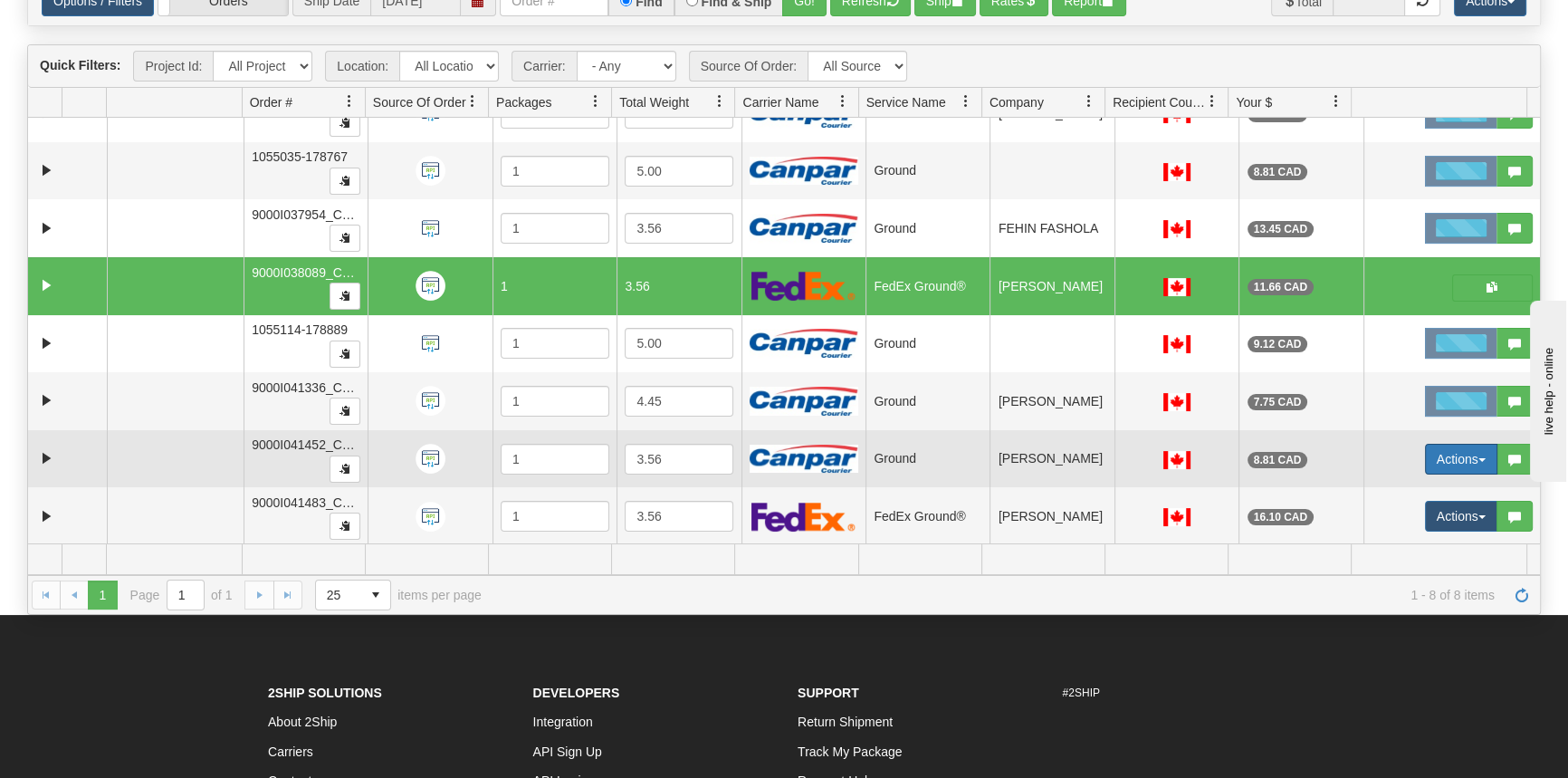
click at [1441, 455] on button "Actions" at bounding box center [1460, 460] width 72 height 31
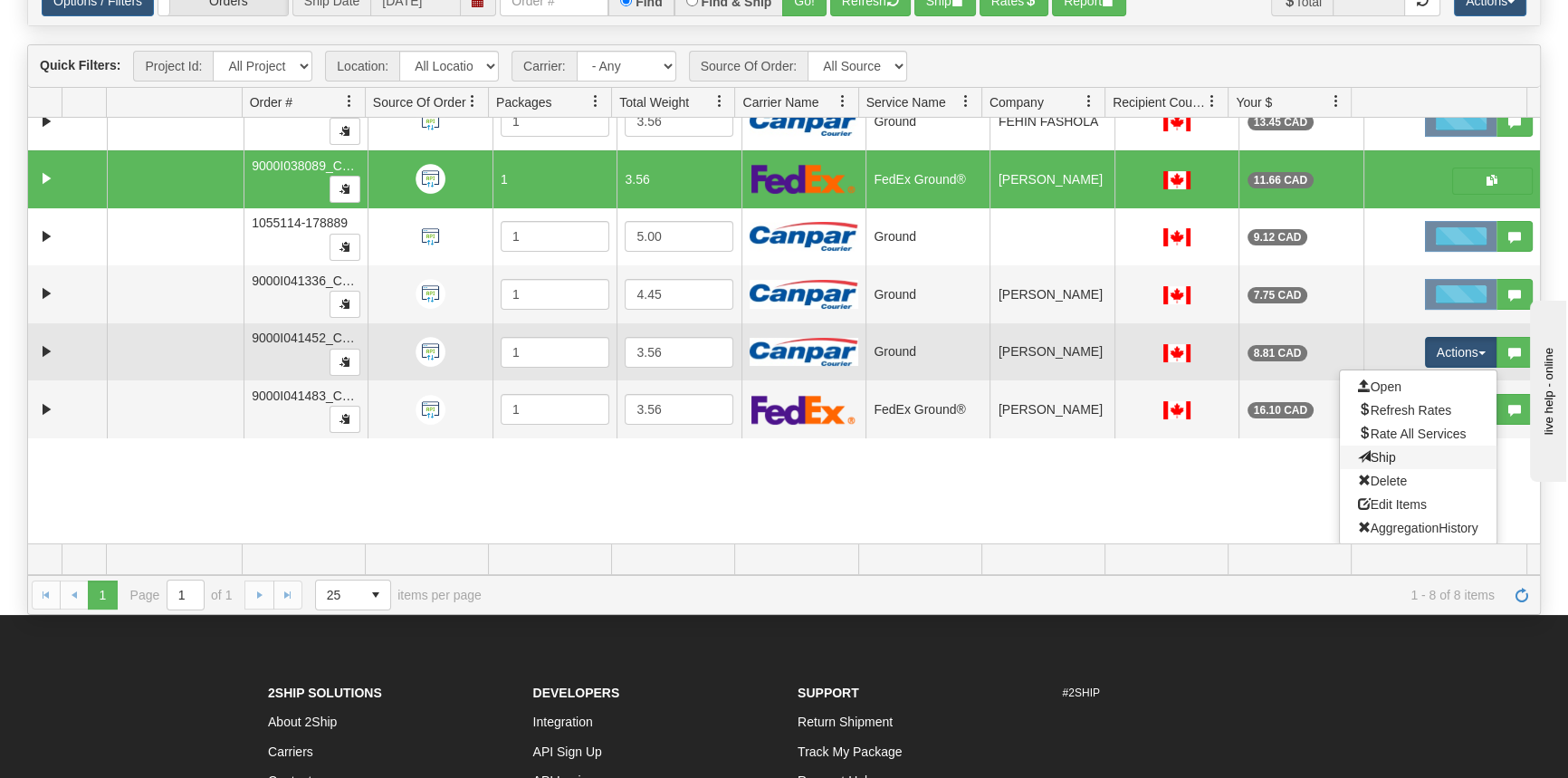
click at [1398, 461] on link "Ship" at bounding box center [1418, 458] width 157 height 24
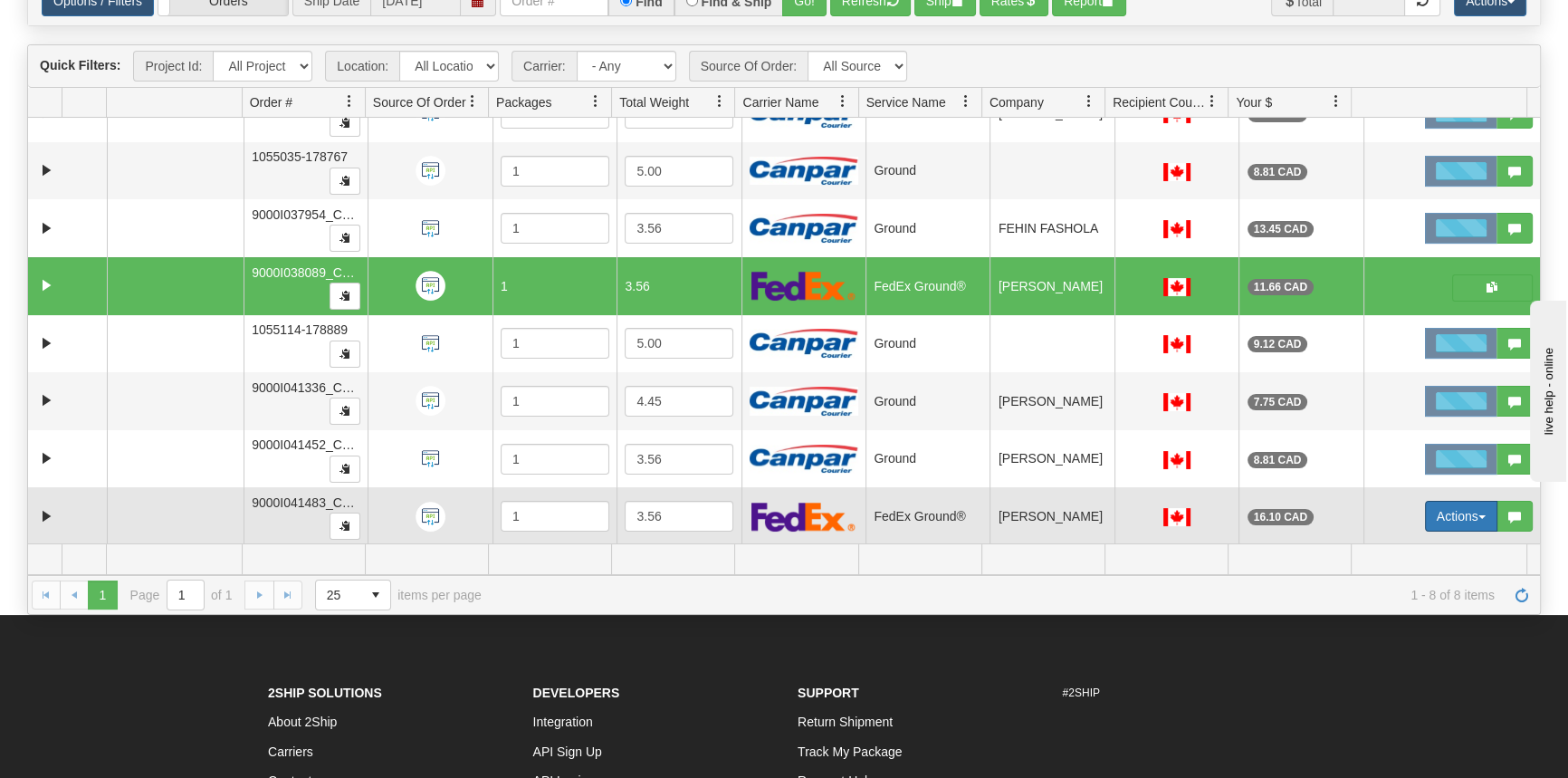
click at [1446, 512] on button "Actions" at bounding box center [1460, 516] width 72 height 31
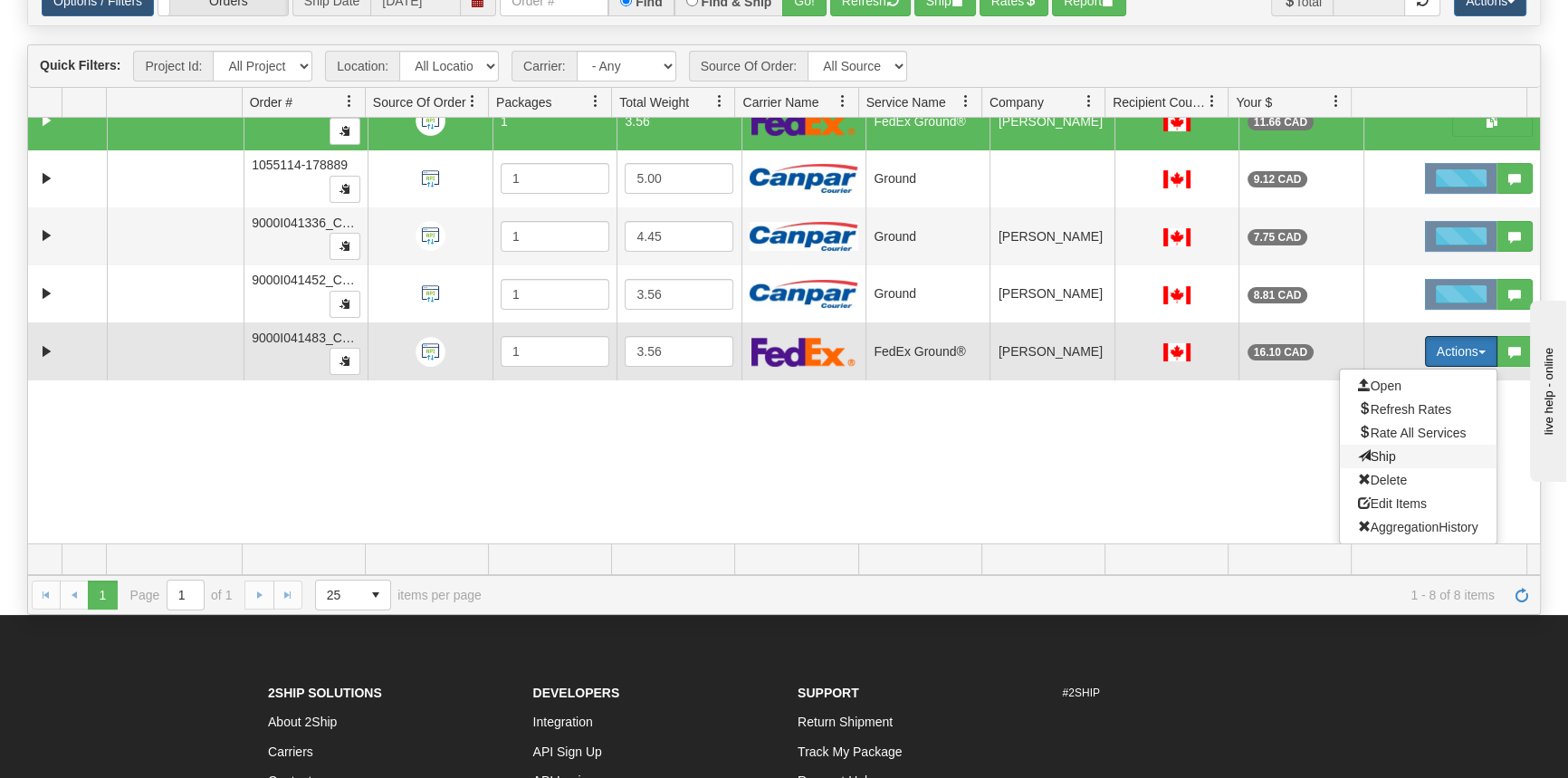
click at [1382, 451] on span "Ship" at bounding box center [1377, 457] width 38 height 15
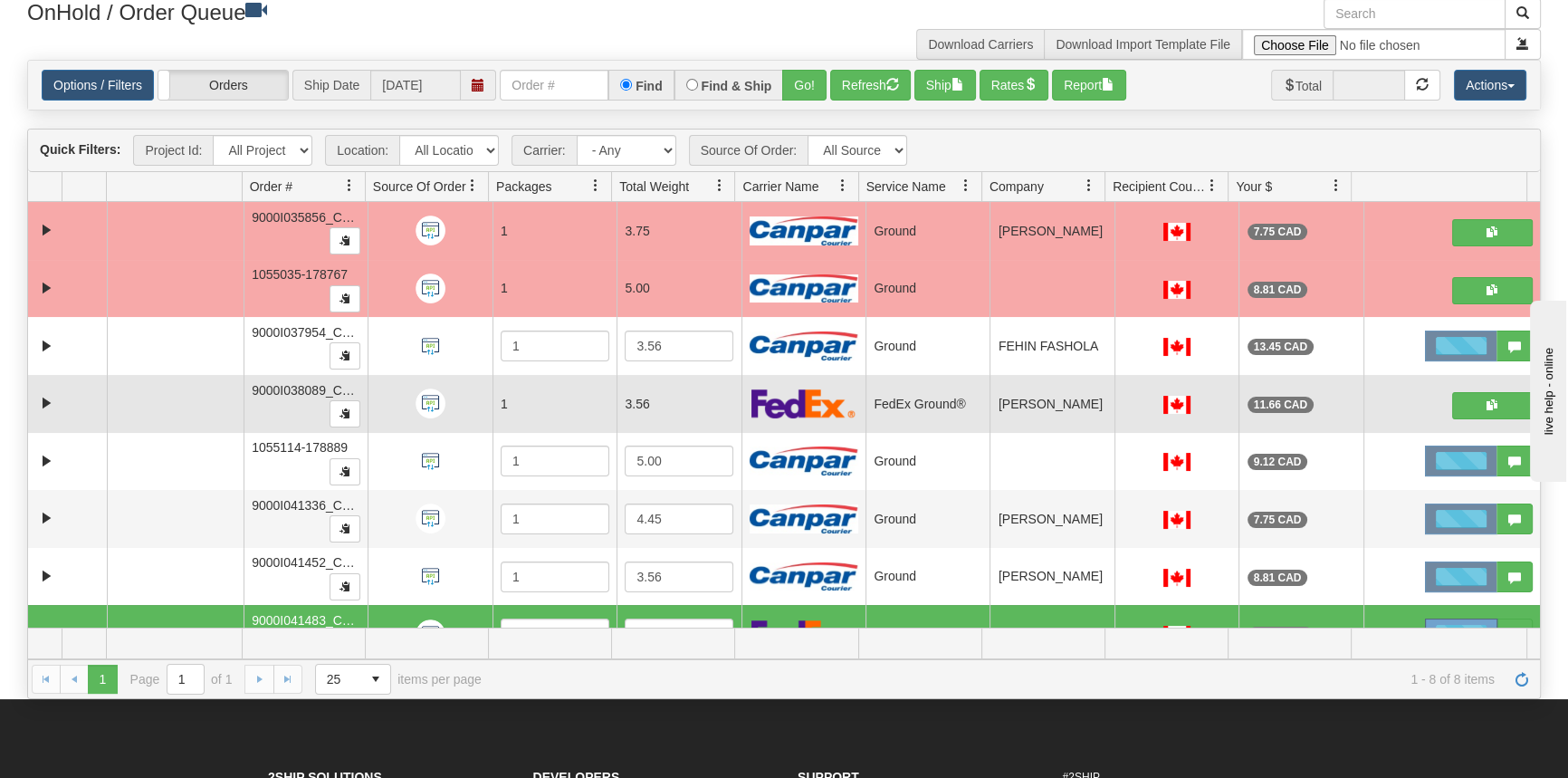
scroll to position [0, 0]
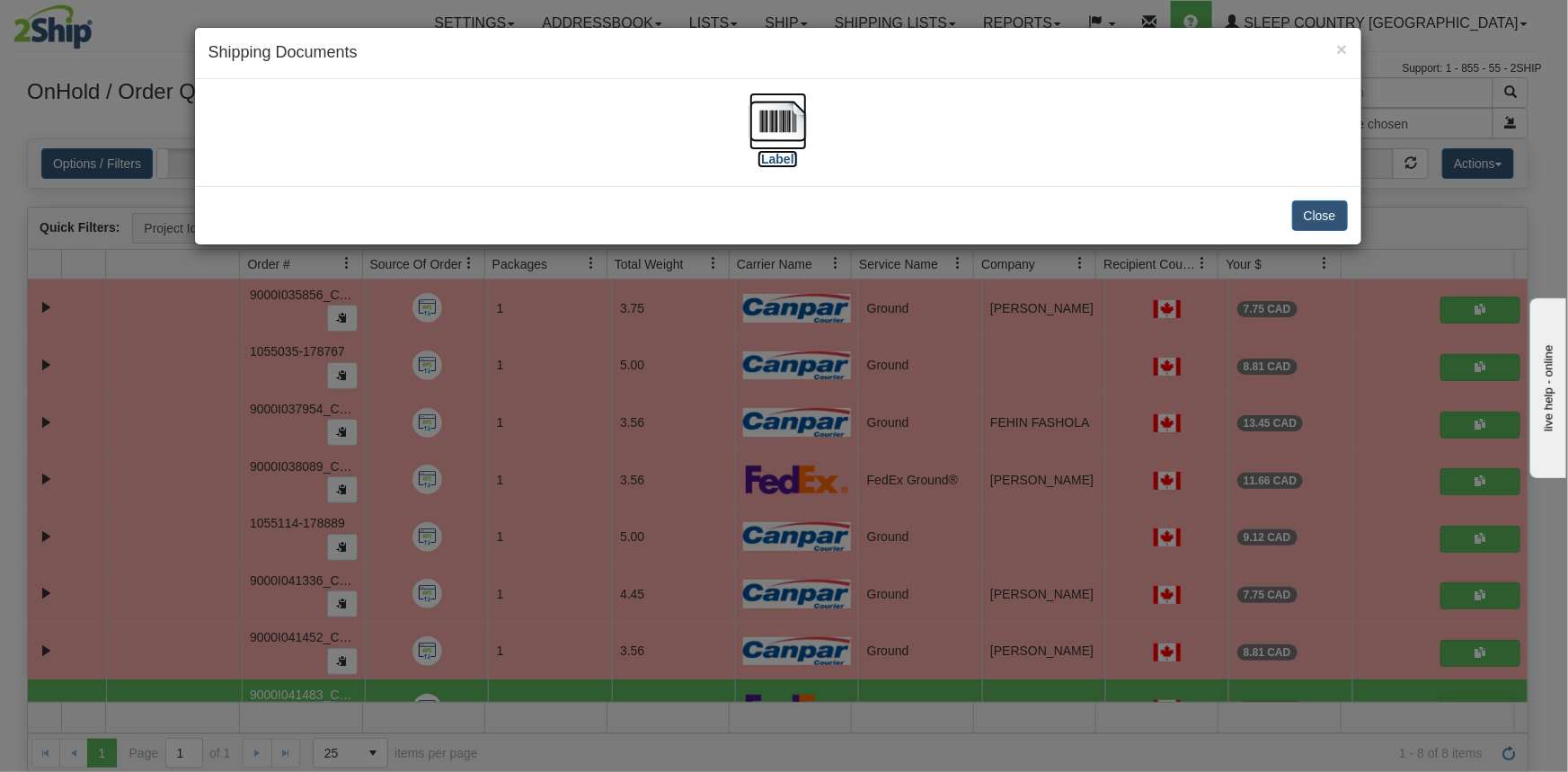
click at [784, 155] on label "[Label]" at bounding box center [778, 159] width 42 height 18
click at [1313, 222] on button "Close" at bounding box center [1320, 215] width 56 height 31
